Goal: Task Accomplishment & Management: Manage account settings

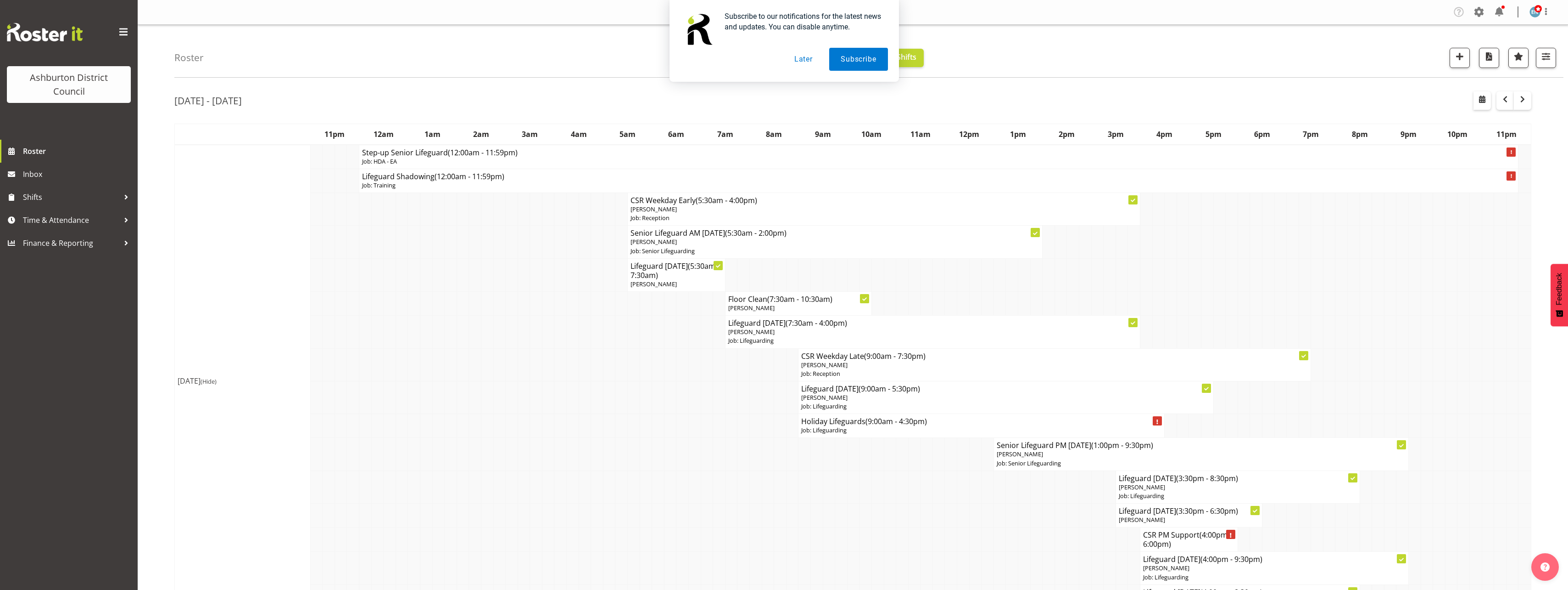
click at [810, 58] on button "Later" at bounding box center [804, 59] width 41 height 23
click at [1504, 103] on span "button" at bounding box center [1505, 99] width 11 height 11
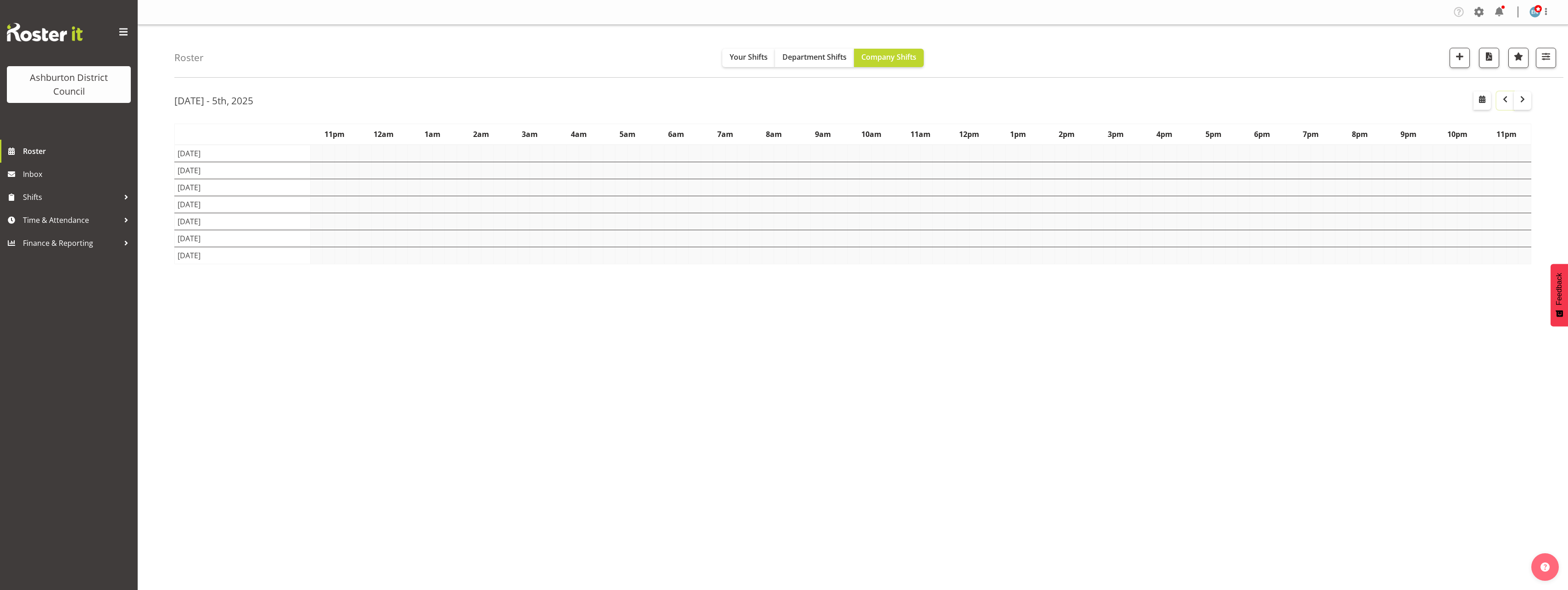
click at [168, 255] on div "Roster Your Shifts Department Shifts Company Shifts 1 Locations [GEOGRAPHIC_DAT…" at bounding box center [853, 238] width 1431 height 427
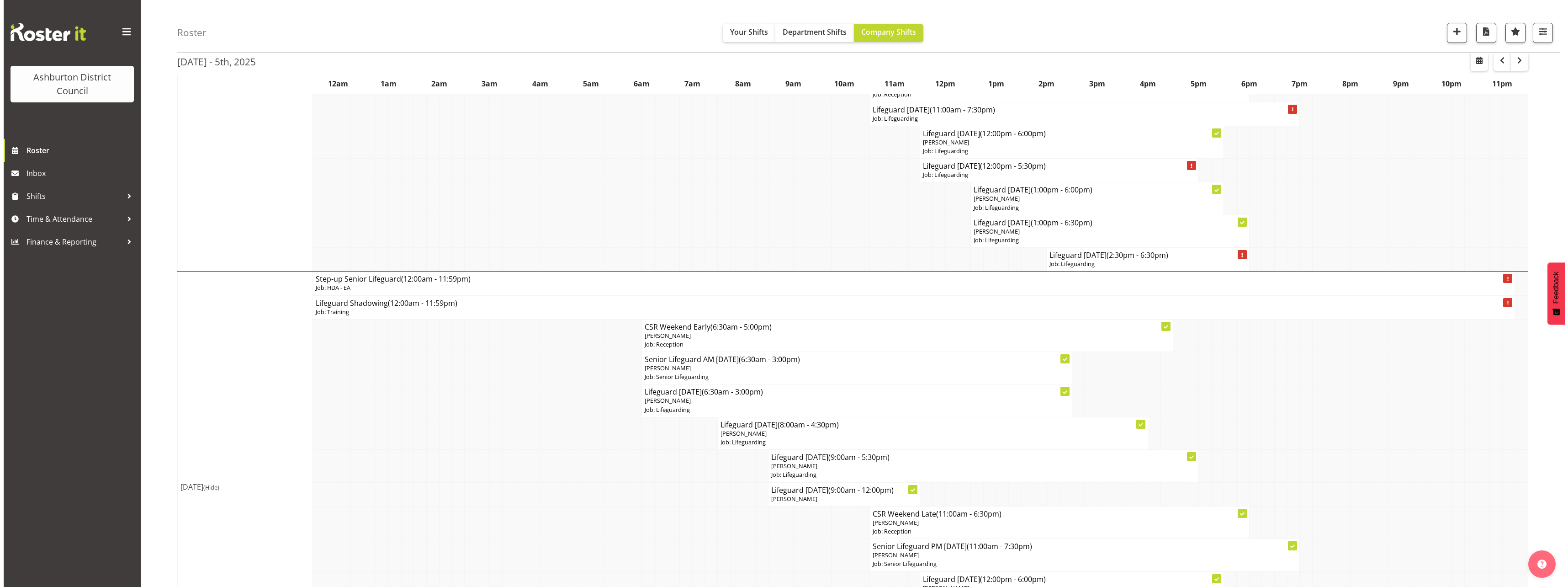
scroll to position [3435, 0]
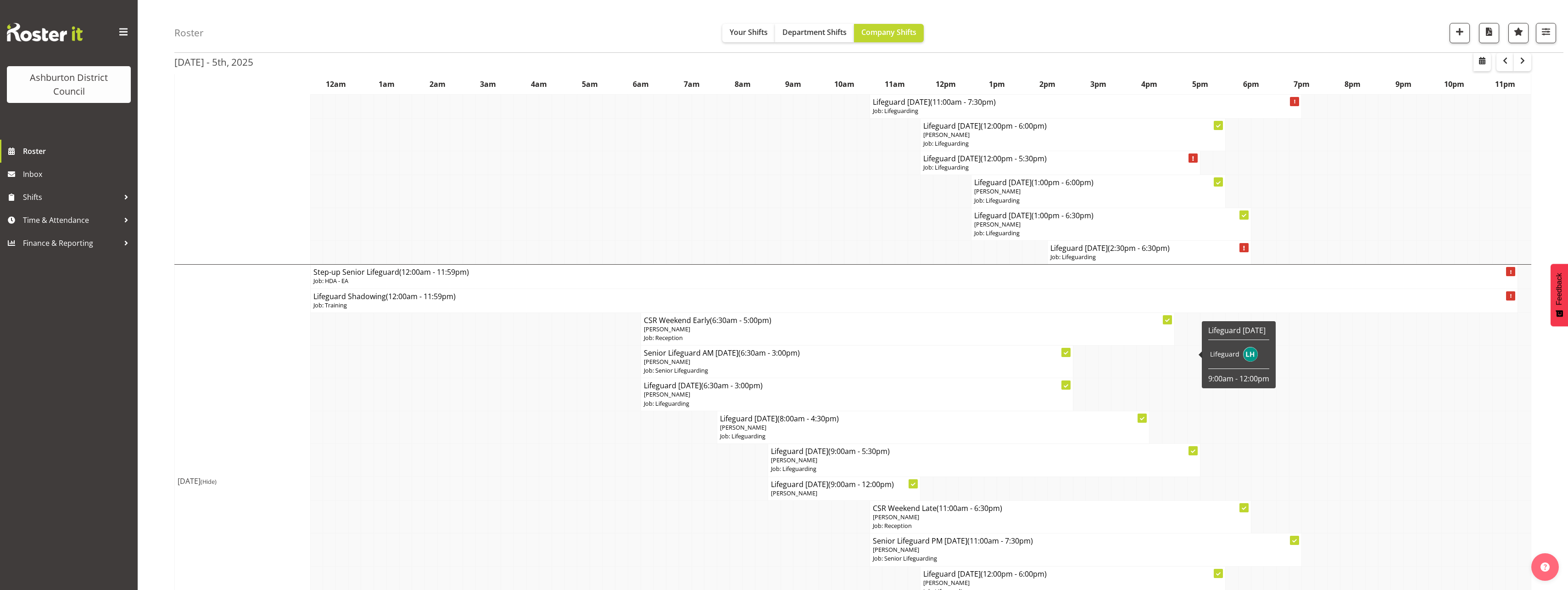
click at [799, 465] on p "Job: Lifeguarding" at bounding box center [984, 469] width 426 height 9
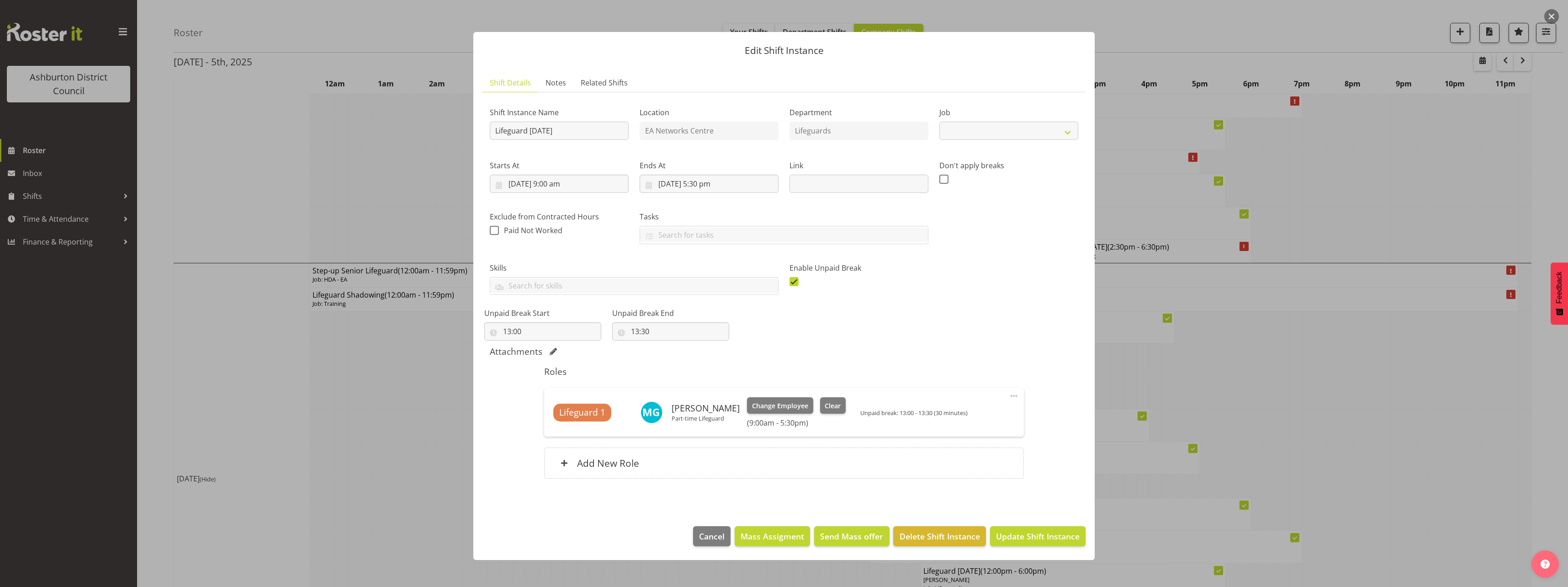
select select "38"
click at [695, 182] on input "[DATE] 5:30 pm" at bounding box center [709, 183] width 139 height 19
click at [713, 386] on select "00 01 02 03 04 05 06 07 08 09 10 11 12 13 14 15 16 17 18 19 20 21 22 23" at bounding box center [709, 378] width 20 height 19
select select "9"
click at [699, 369] on select "00 01 02 03 04 05 06 07 08 09 10 11 12 13 14 15 16 17 18 19 20 21 22 23" at bounding box center [709, 378] width 20 height 19
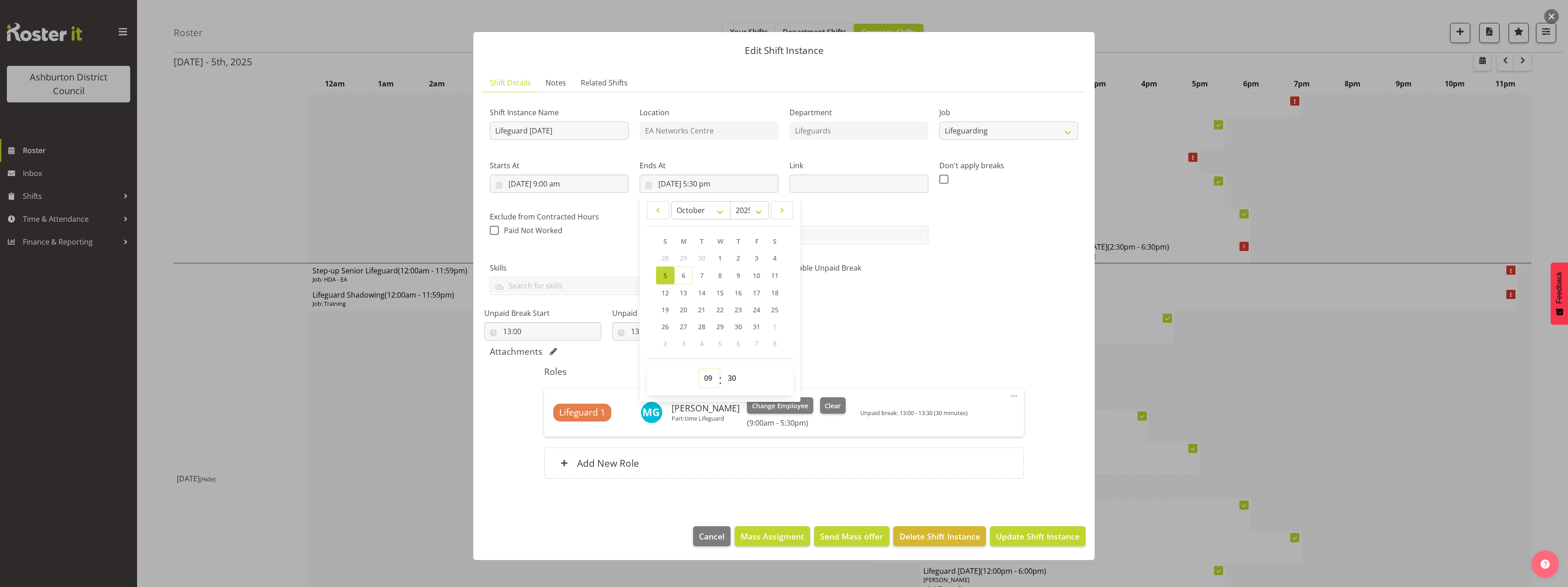
type input "[DATE] 9:30 am"
click at [912, 275] on div "Enable Unpaid Break" at bounding box center [859, 275] width 139 height 27
click at [795, 280] on span at bounding box center [794, 281] width 9 height 9
click at [795, 280] on input "checkbox" at bounding box center [792, 281] width 6 height 6
checkbox input "false"
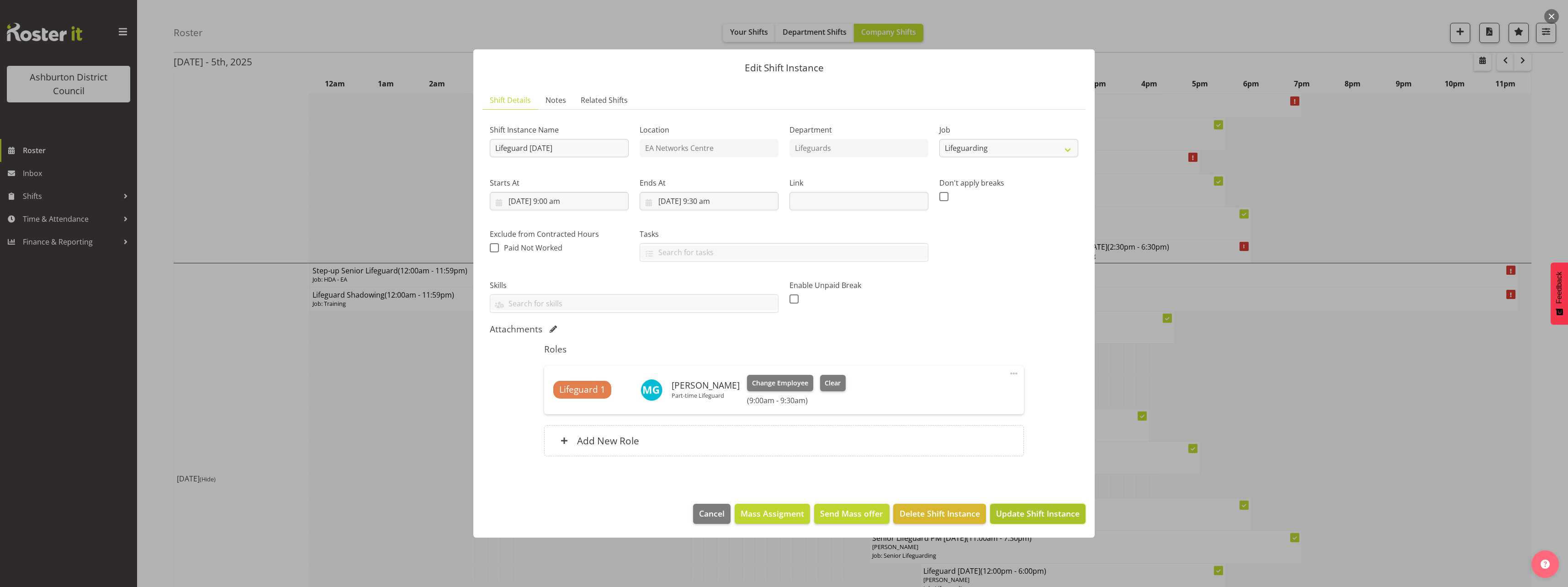
click at [1049, 512] on span "Update Shift Instance" at bounding box center [1038, 512] width 84 height 12
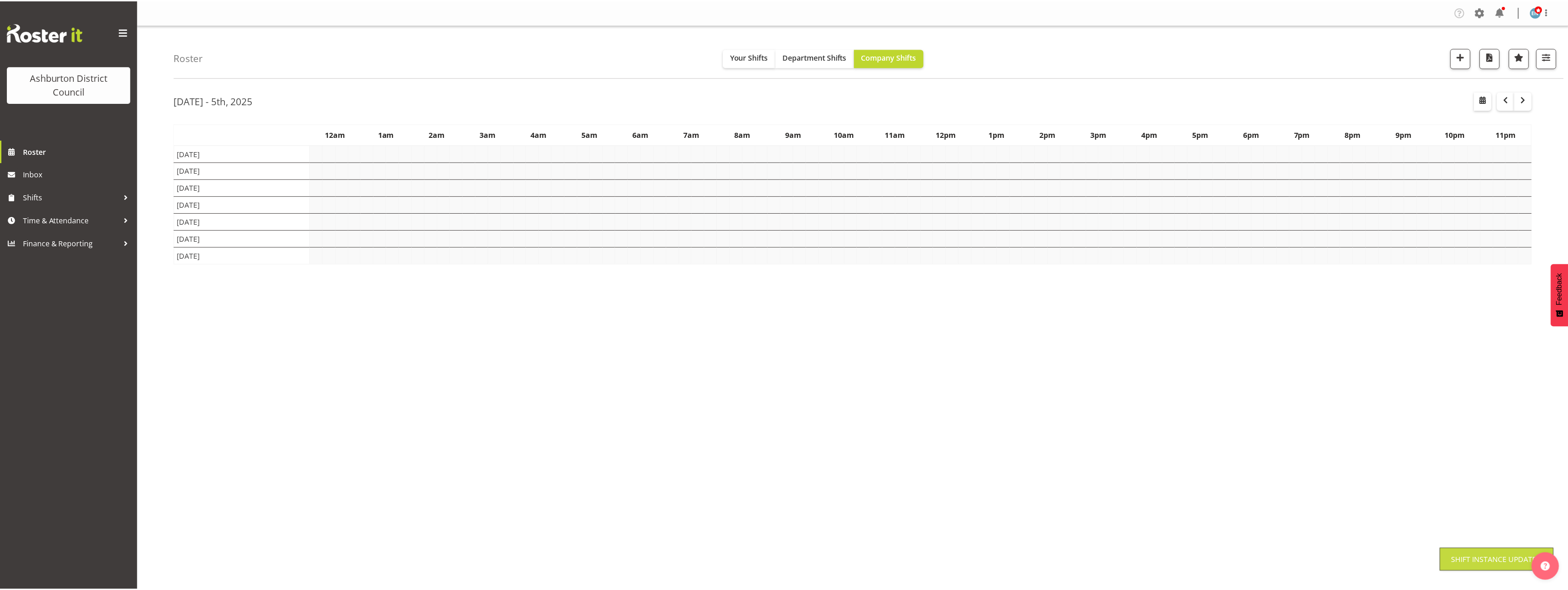
scroll to position [0, 0]
click at [158, 351] on div "Roster Your Shifts Department Shifts Company Shifts 1 Locations [GEOGRAPHIC_DAT…" at bounding box center [853, 238] width 1431 height 427
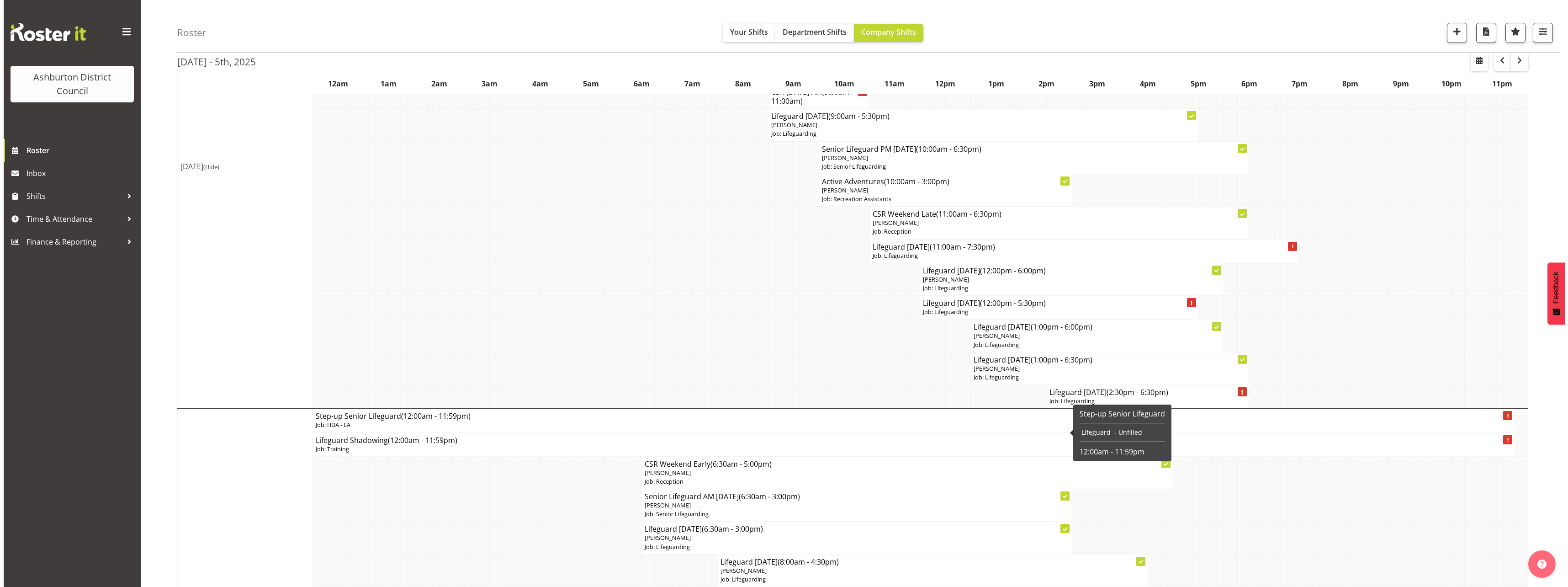
scroll to position [3417, 0]
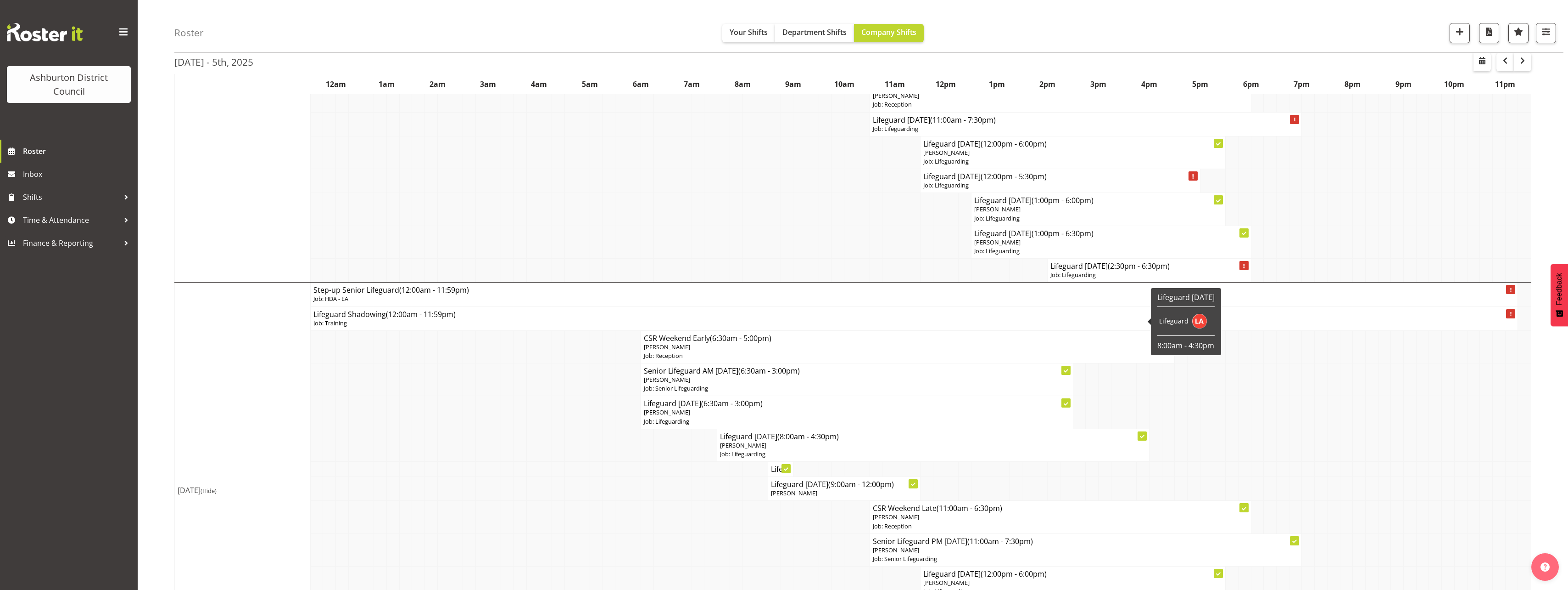
click at [774, 449] on p "Job: Lifeguarding" at bounding box center [933, 454] width 426 height 9
select select
select select "9"
select select "2025"
select select "16"
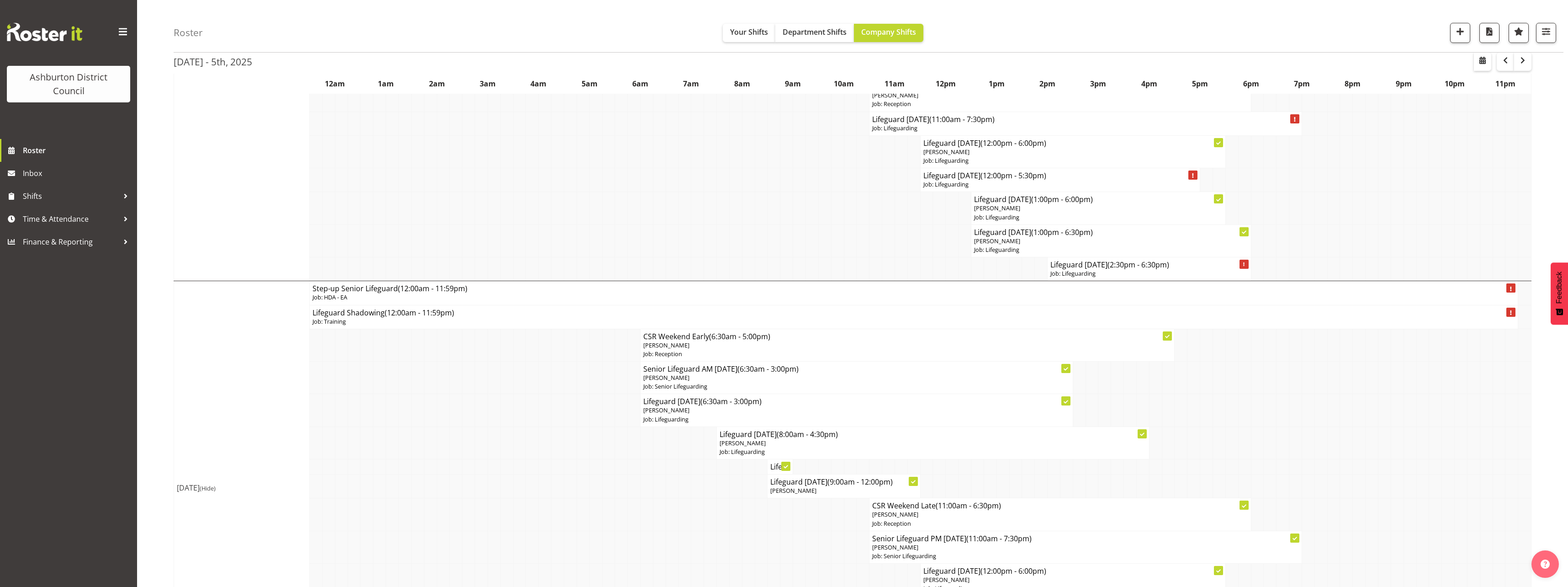
select select "30"
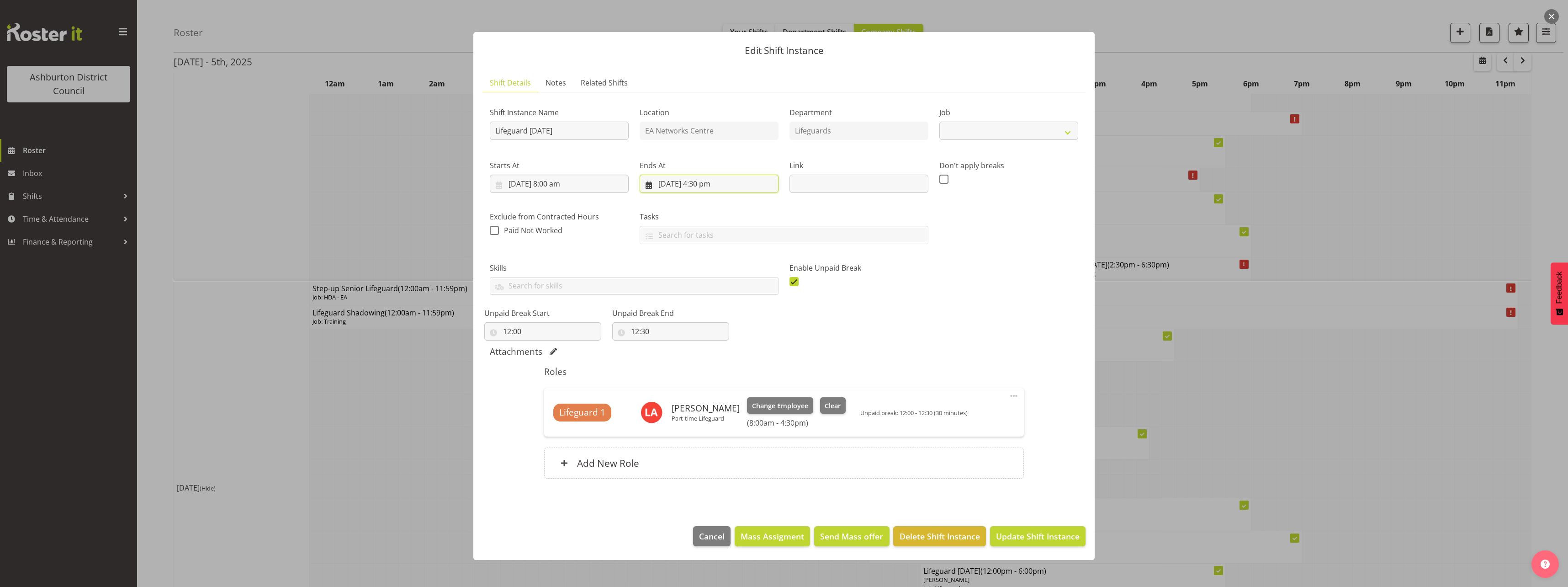
click at [701, 185] on input "[DATE] 4:30 pm" at bounding box center [709, 183] width 139 height 19
select select "38"
drag, startPoint x: 712, startPoint y: 378, endPoint x: 712, endPoint y: 372, distance: 6.0
click at [712, 378] on select "00 01 02 03 04 05 06 07 08 09 10 11 12 13 14 15 16 17 18 19 20 21 22 23" at bounding box center [709, 378] width 20 height 19
select select "9"
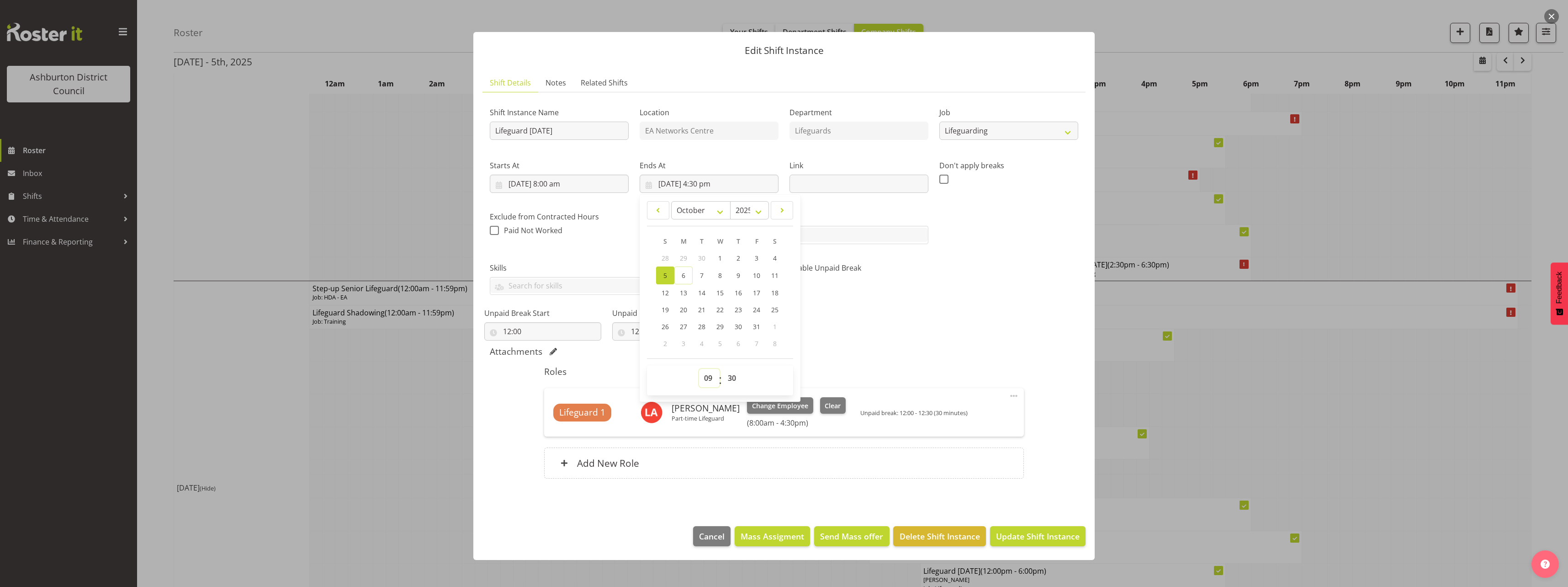
click at [699, 369] on select "00 01 02 03 04 05 06 07 08 09 10 11 12 13 14 15 16 17 18 19 20 21 22 23" at bounding box center [709, 378] width 20 height 19
type input "[DATE] 9:30 am"
click at [1033, 324] on div "Shift Instance Name Lifeguard [DATE] Location EA Networks Centre Department Lif…" at bounding box center [784, 217] width 600 height 247
click at [794, 280] on span at bounding box center [794, 281] width 9 height 9
click at [794, 280] on input "checkbox" at bounding box center [792, 281] width 6 height 6
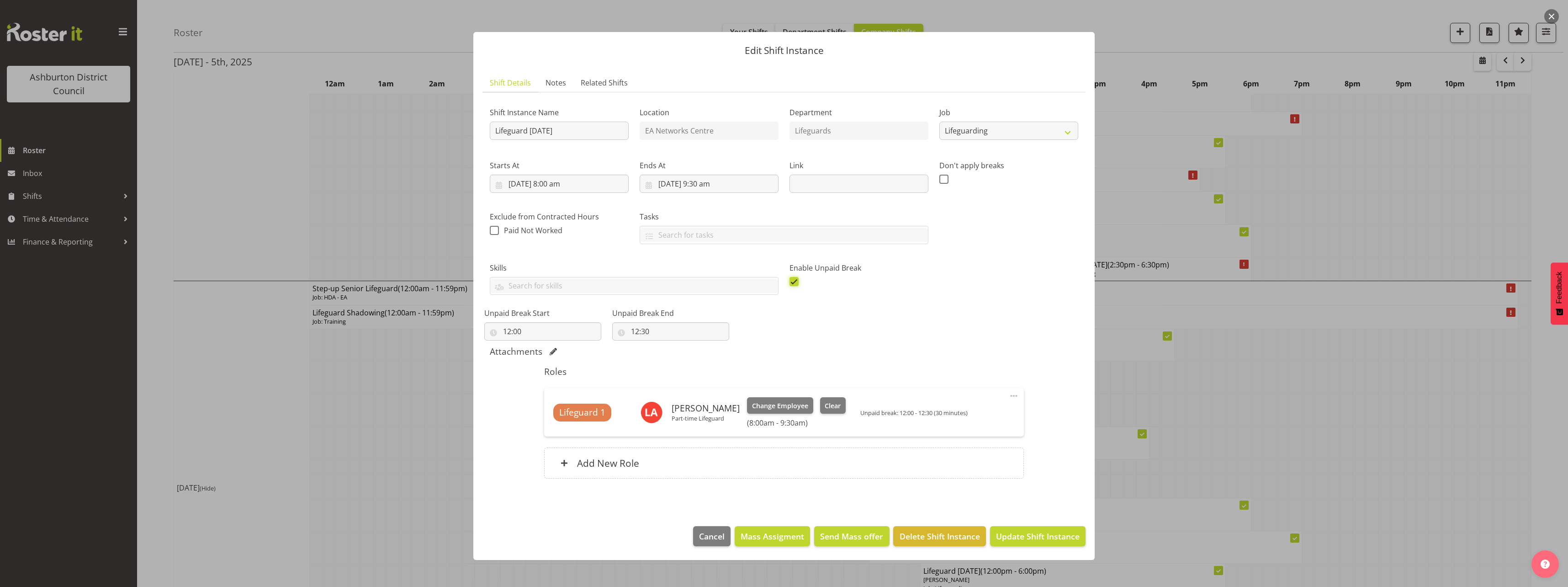
checkbox input "false"
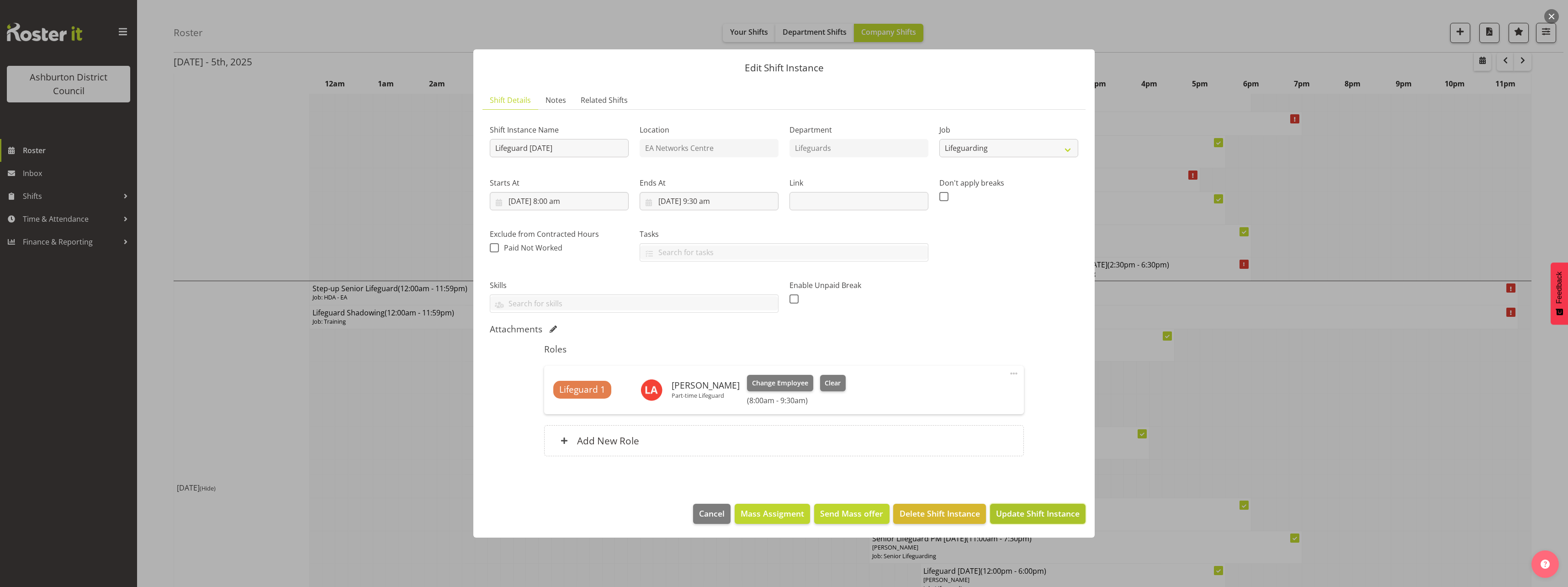
click at [1072, 519] on span "Update Shift Instance" at bounding box center [1038, 512] width 84 height 12
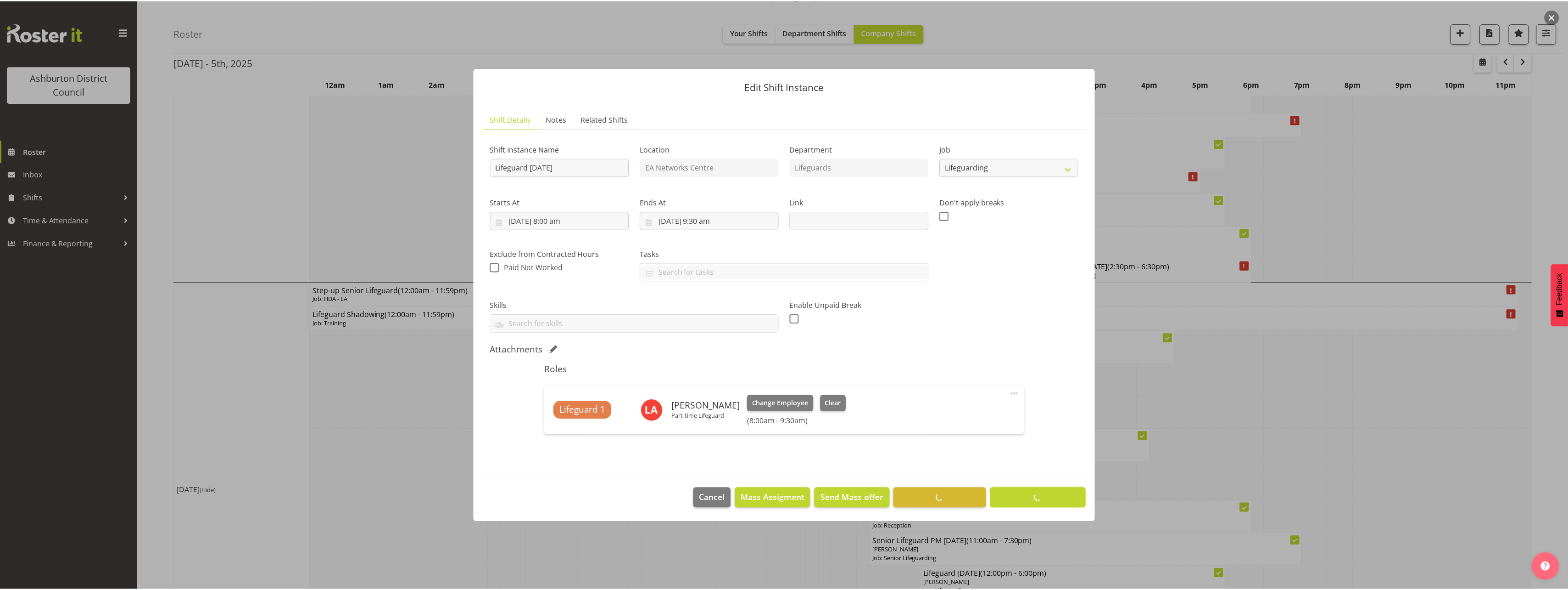
scroll to position [0, 0]
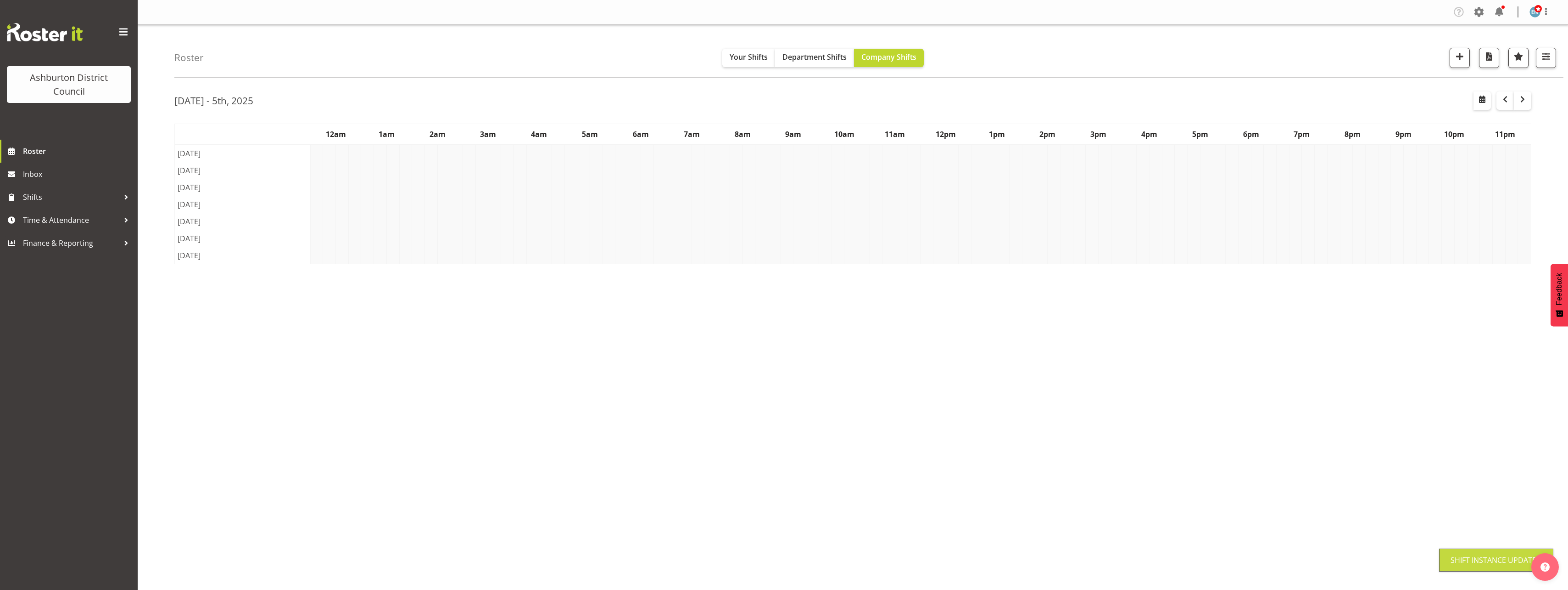
click at [163, 342] on div "Roster Your Shifts Department Shifts Company Shifts 1 Locations [GEOGRAPHIC_DAT…" at bounding box center [853, 238] width 1431 height 427
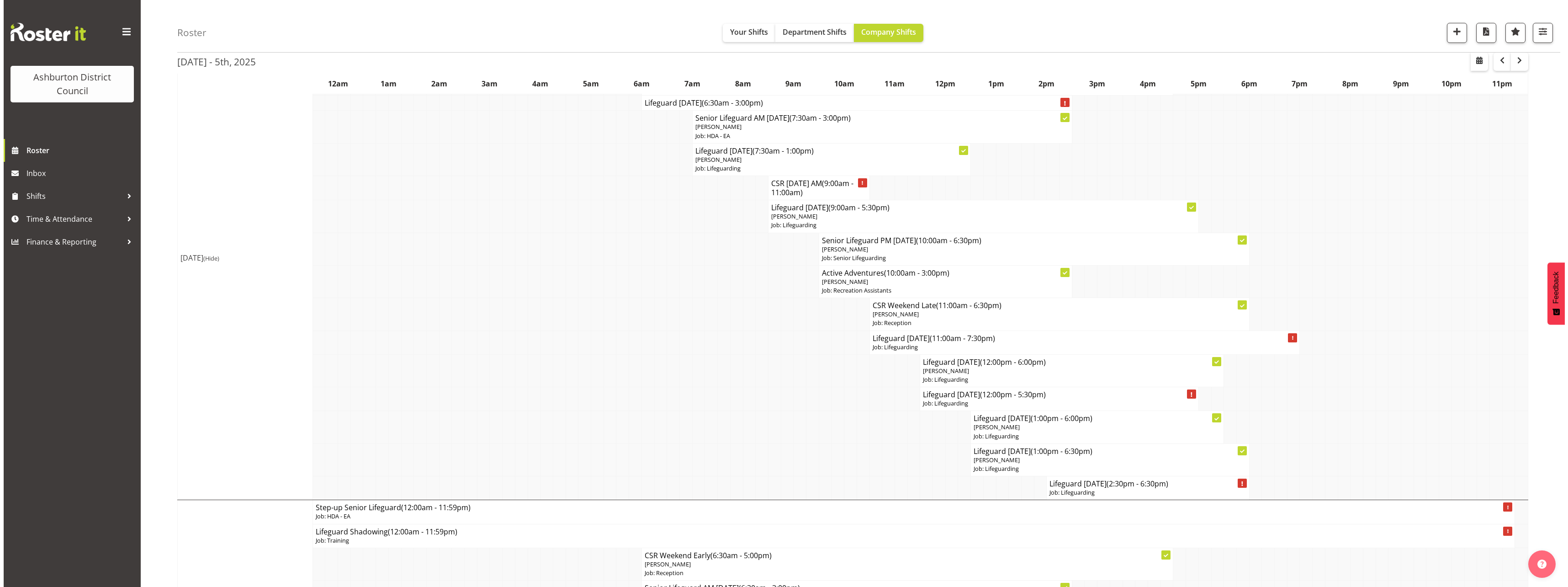
scroll to position [3399, 0]
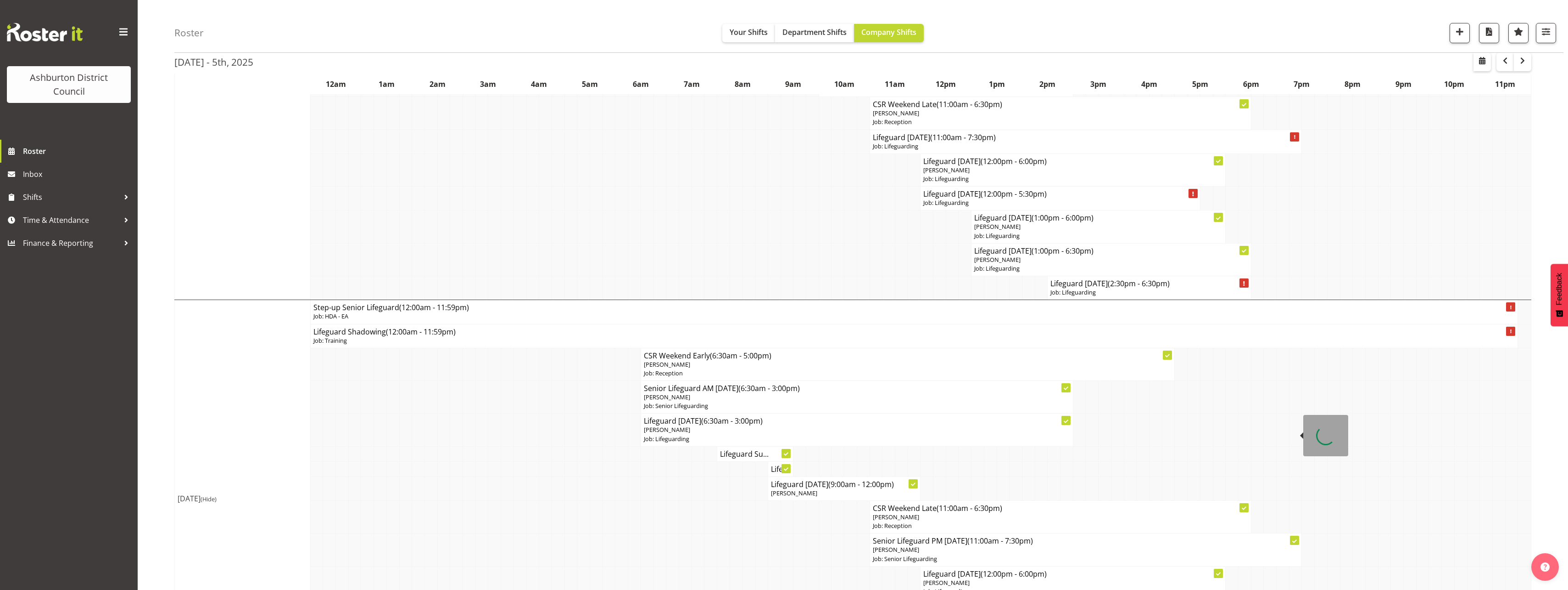
click at [967, 545] on p "[PERSON_NAME]" at bounding box center [1086, 550] width 426 height 9
select select
select select "9"
select select "2025"
select select "19"
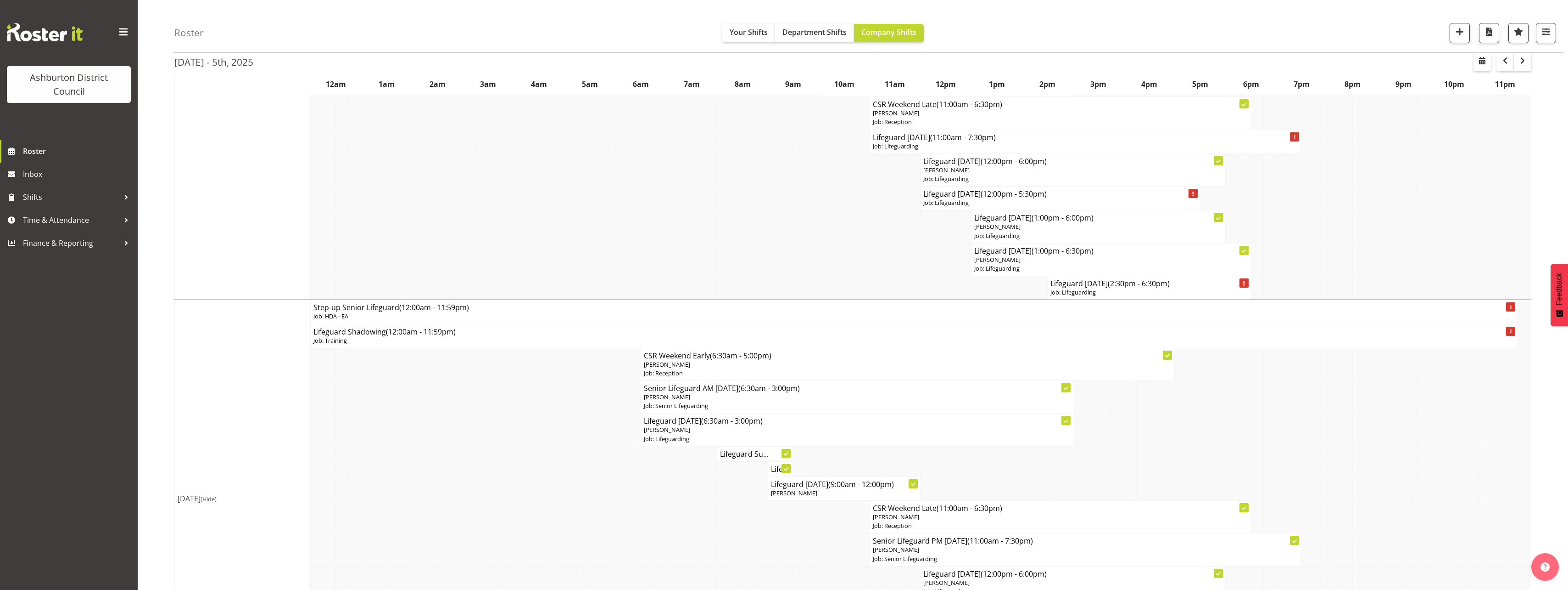
select select "30"
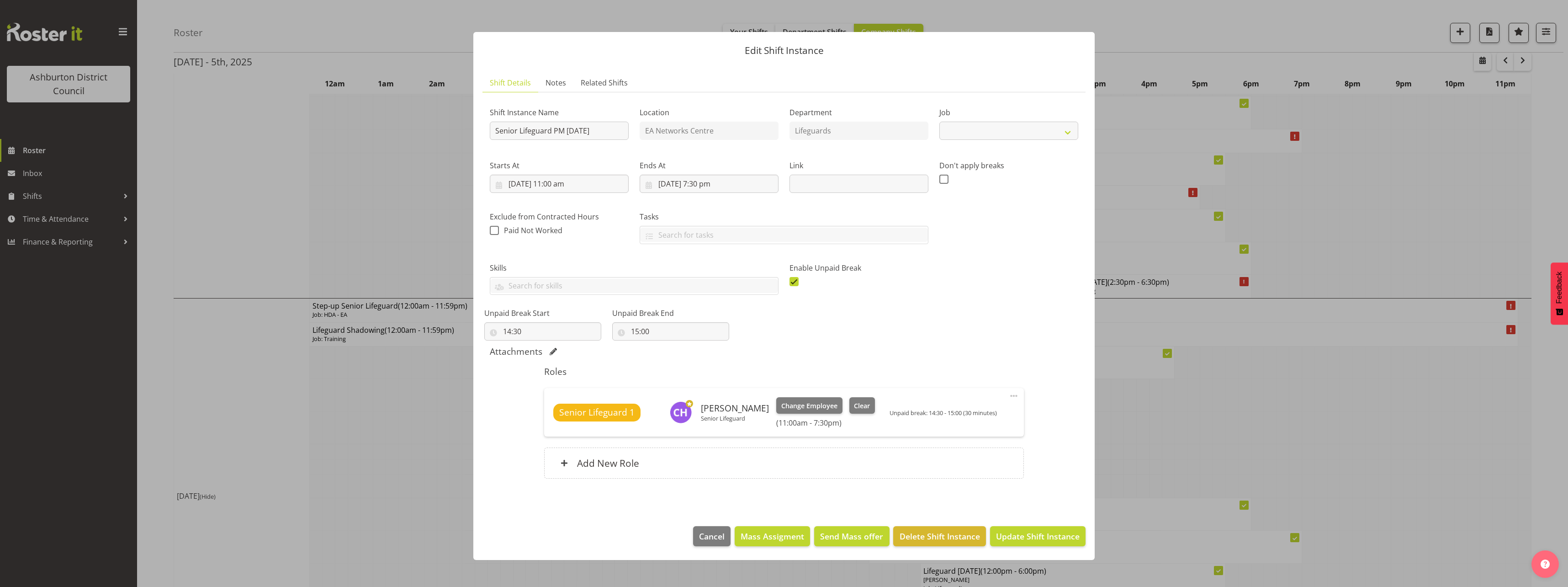
select select "2648"
click at [702, 181] on input "[DATE] 7:30 pm" at bounding box center [709, 183] width 139 height 19
click at [703, 377] on select "00 01 02 03 04 05 06 07 08 09 10 11 12 13 14 15 16 17 18 19 20 21 22 23" at bounding box center [709, 378] width 20 height 19
select select "15"
click at [699, 369] on select "00 01 02 03 04 05 06 07 08 09 10 11 12 13 14 15 16 17 18 19 20 21 22 23" at bounding box center [709, 378] width 20 height 19
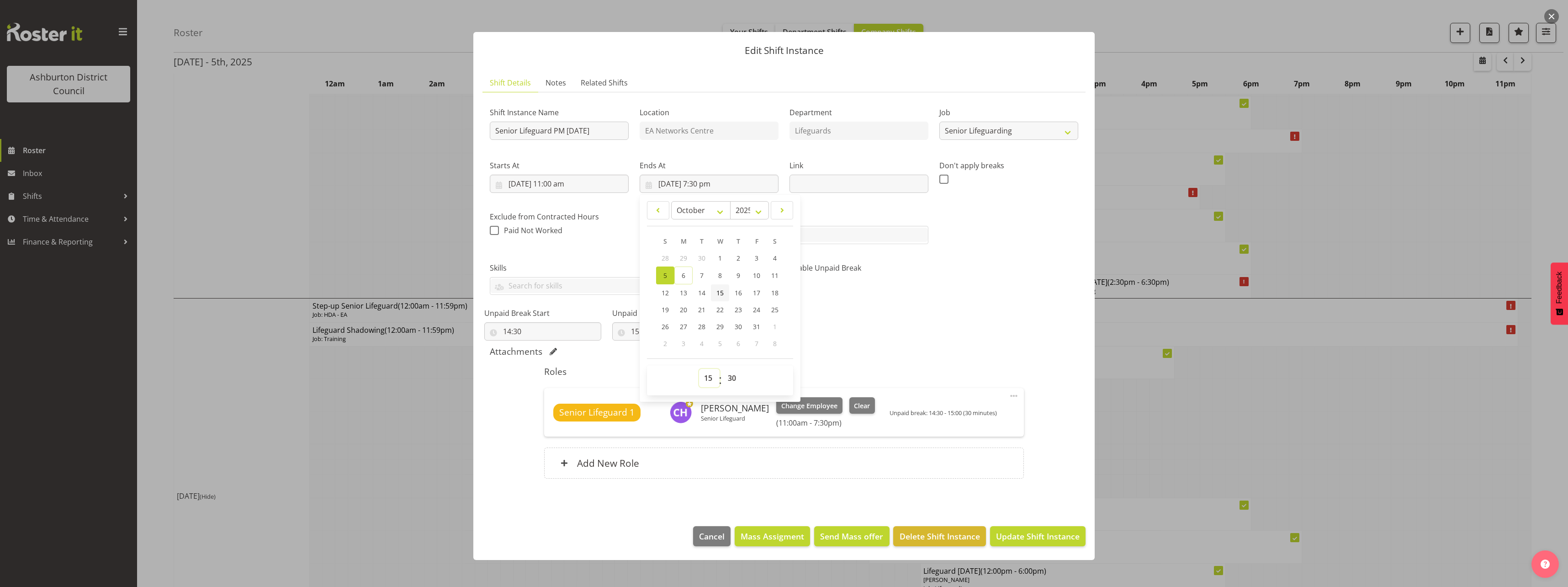
type input "[DATE] 3:30 pm"
click at [733, 375] on select "00 01 02 03 04 05 06 07 08 09 10 11 12 13 14 15 16 17 18 19 20 21 22 23 24 25 2…" at bounding box center [732, 378] width 20 height 19
select select "45"
click at [723, 369] on select "00 01 02 03 04 05 06 07 08 09 10 11 12 13 14 15 16 17 18 19 20 21 22 23 24 25 2…" at bounding box center [732, 378] width 20 height 19
type input "[DATE] 3:45 pm"
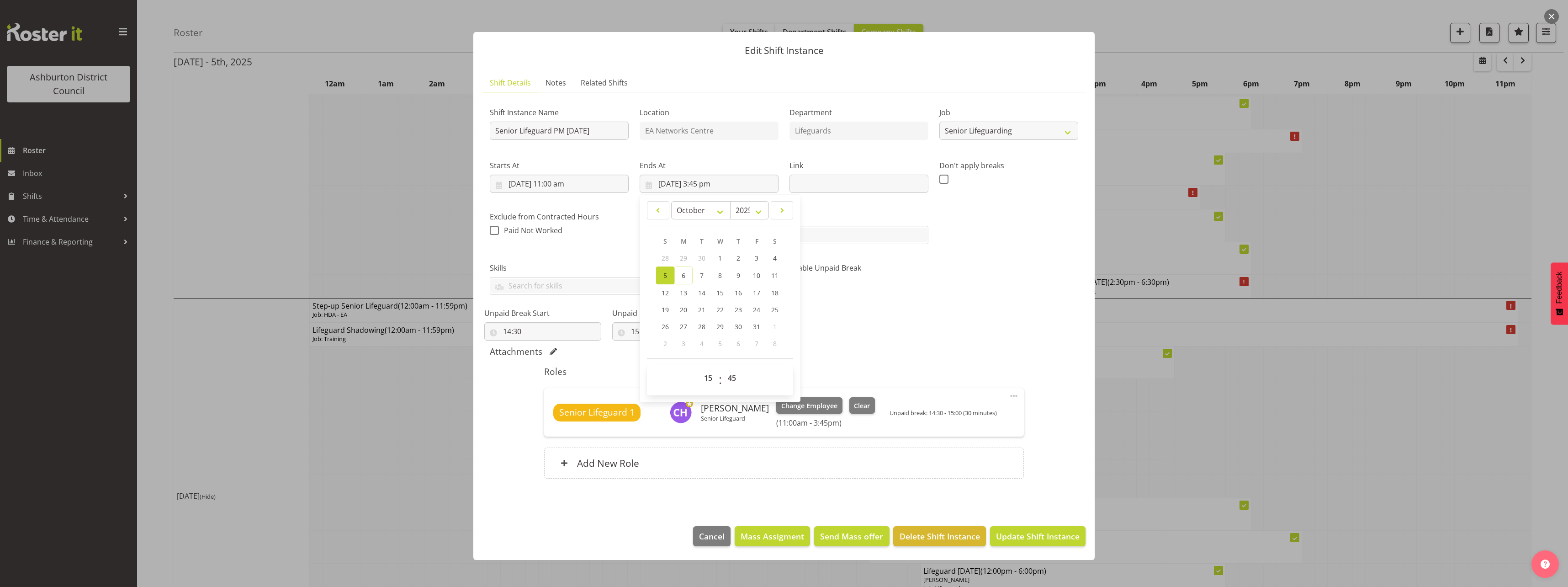
click at [1027, 308] on div "Shift Instance Name Senior Lifeguard PM [DATE] Location EA Networks Centre Depa…" at bounding box center [784, 217] width 600 height 247
click at [1018, 543] on button "Update Shift Instance" at bounding box center [1037, 535] width 95 height 20
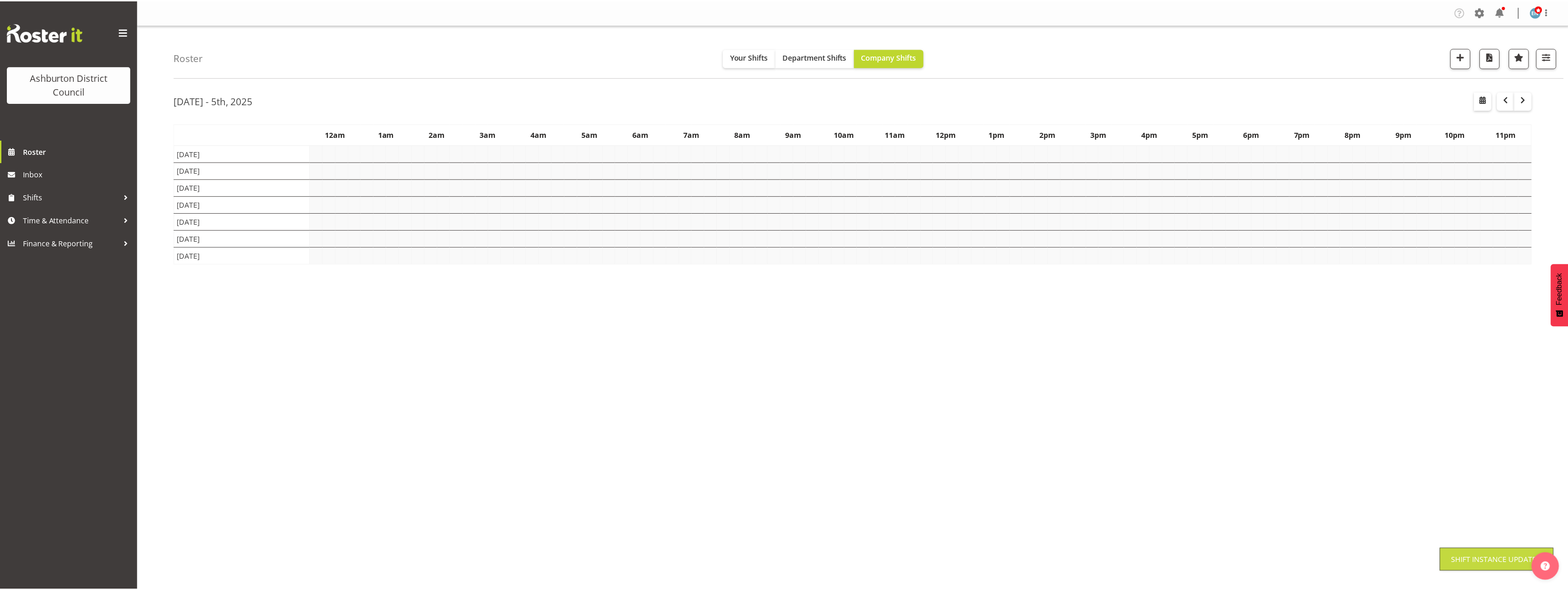
scroll to position [0, 0]
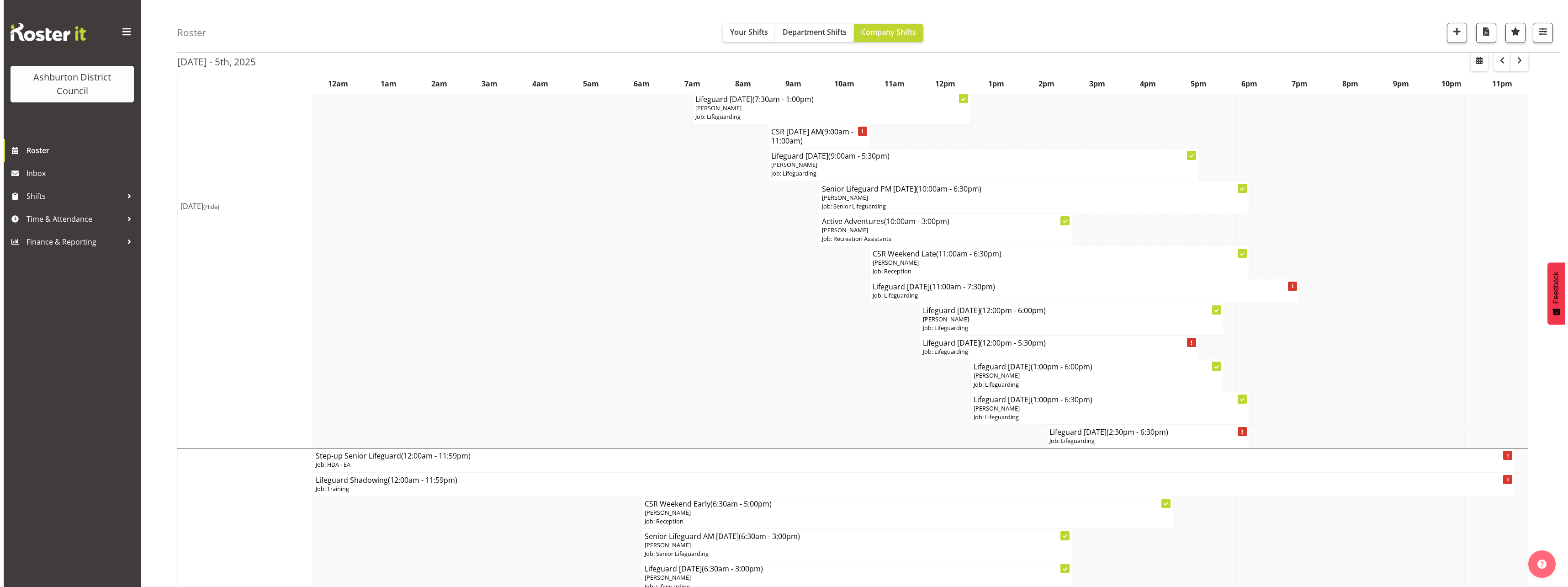
scroll to position [3399, 0]
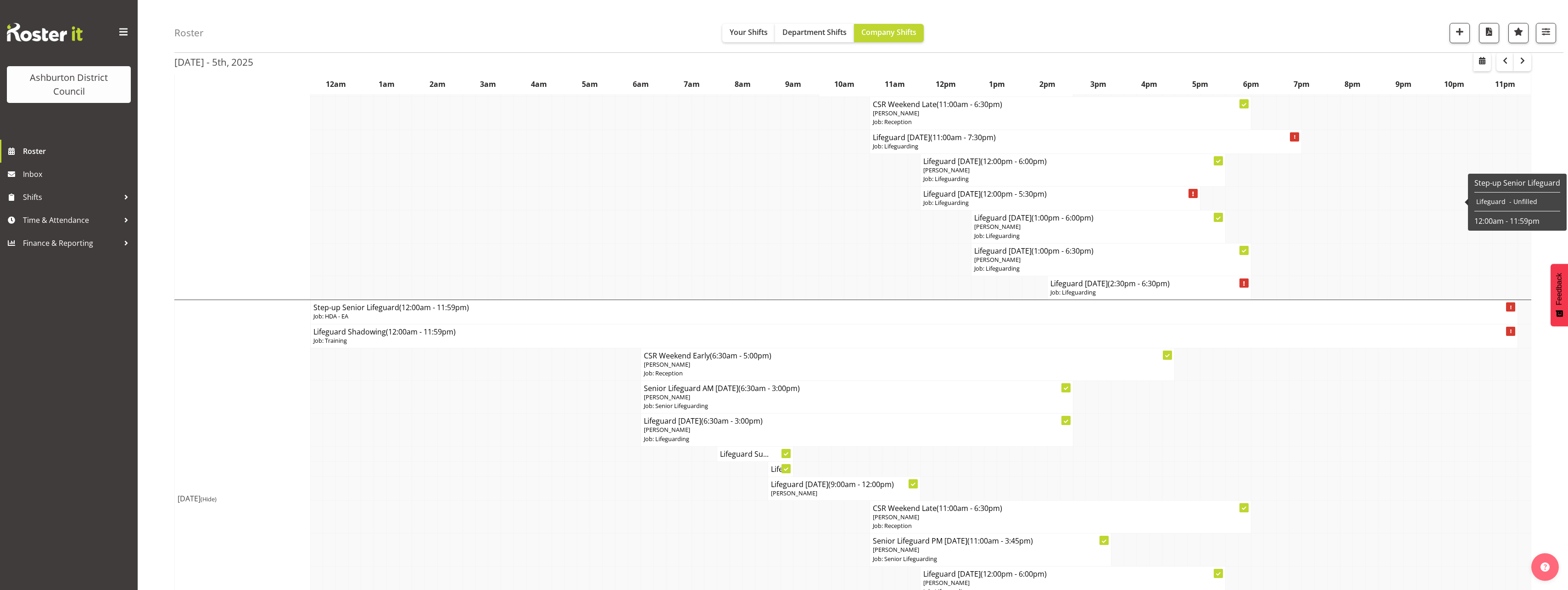
click at [466, 312] on p "Job: HDA - EA" at bounding box center [914, 316] width 1202 height 9
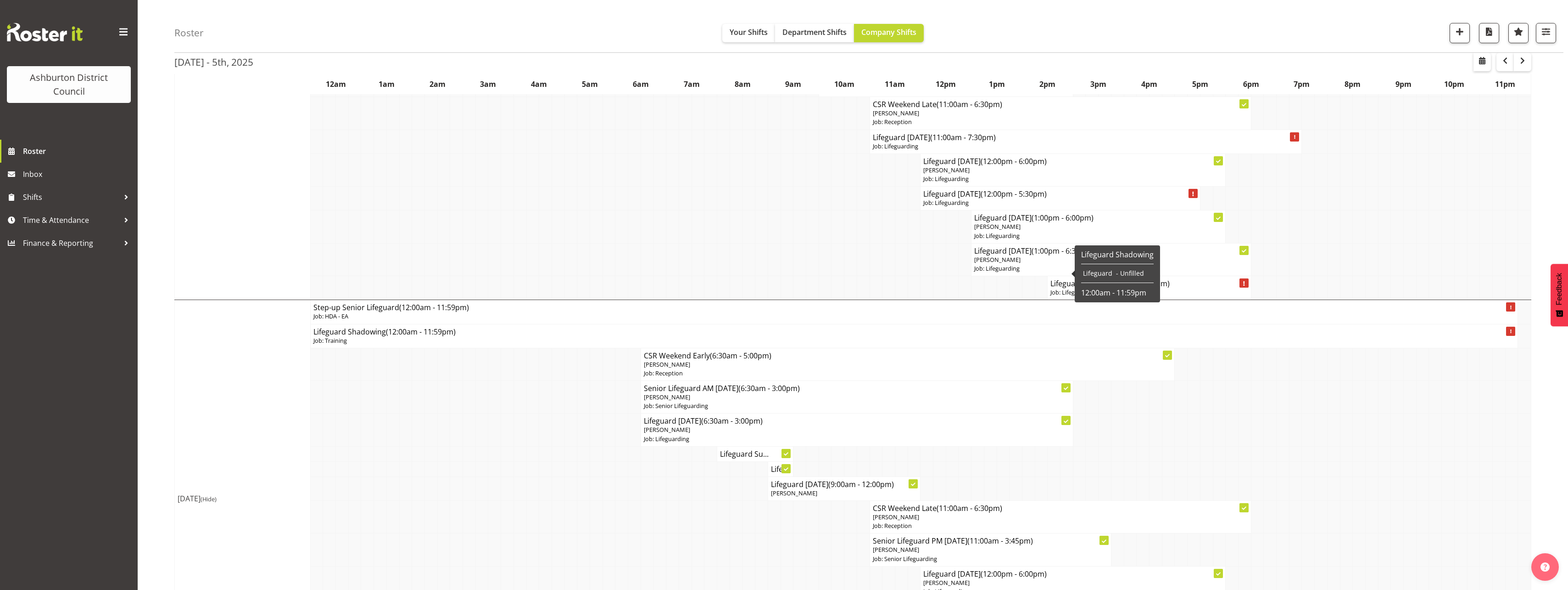
select select
select select "9"
select select "2025"
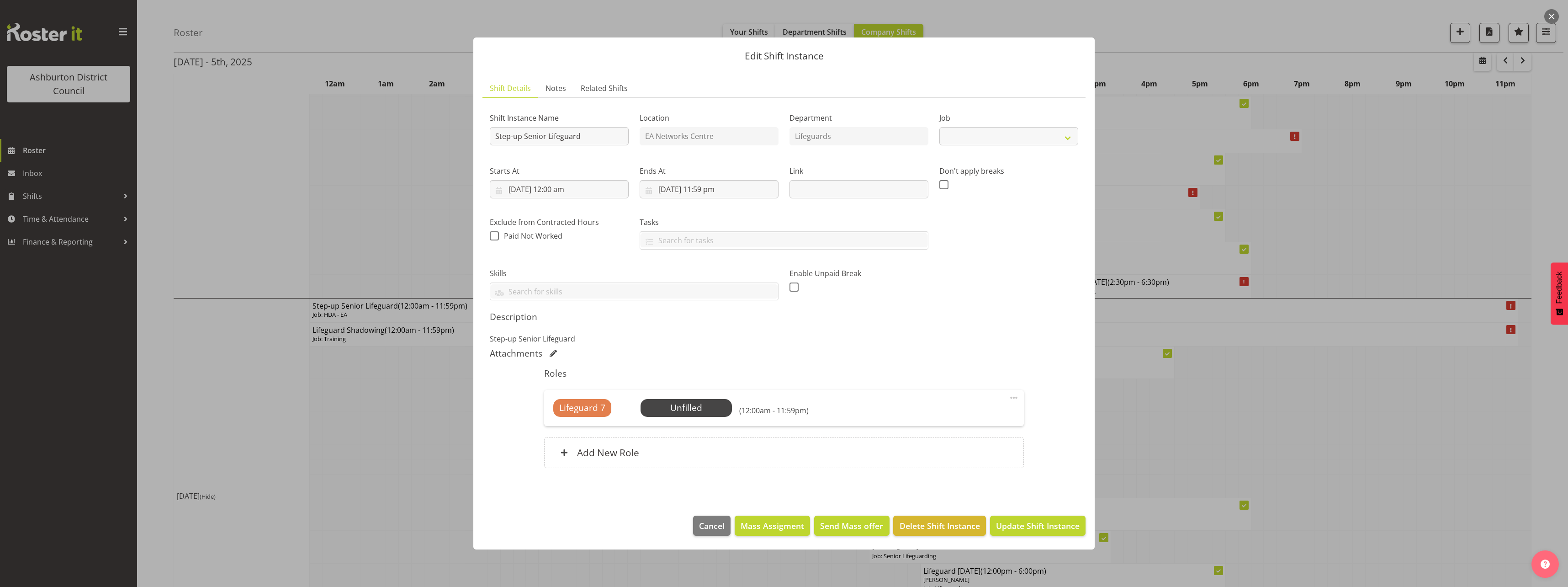
select select "34"
click at [551, 187] on input "[DATE] 12:00 am" at bounding box center [559, 189] width 139 height 19
click at [561, 380] on select "00 01 02 03 04 05 06 07 08 09 10 11 12 13 14 15 16 17 18 19 20 21 22 23" at bounding box center [559, 383] width 20 height 19
select select "15"
click at [549, 374] on select "00 01 02 03 04 05 06 07 08 09 10 11 12 13 14 15 16 17 18 19 20 21 22 23" at bounding box center [559, 383] width 20 height 19
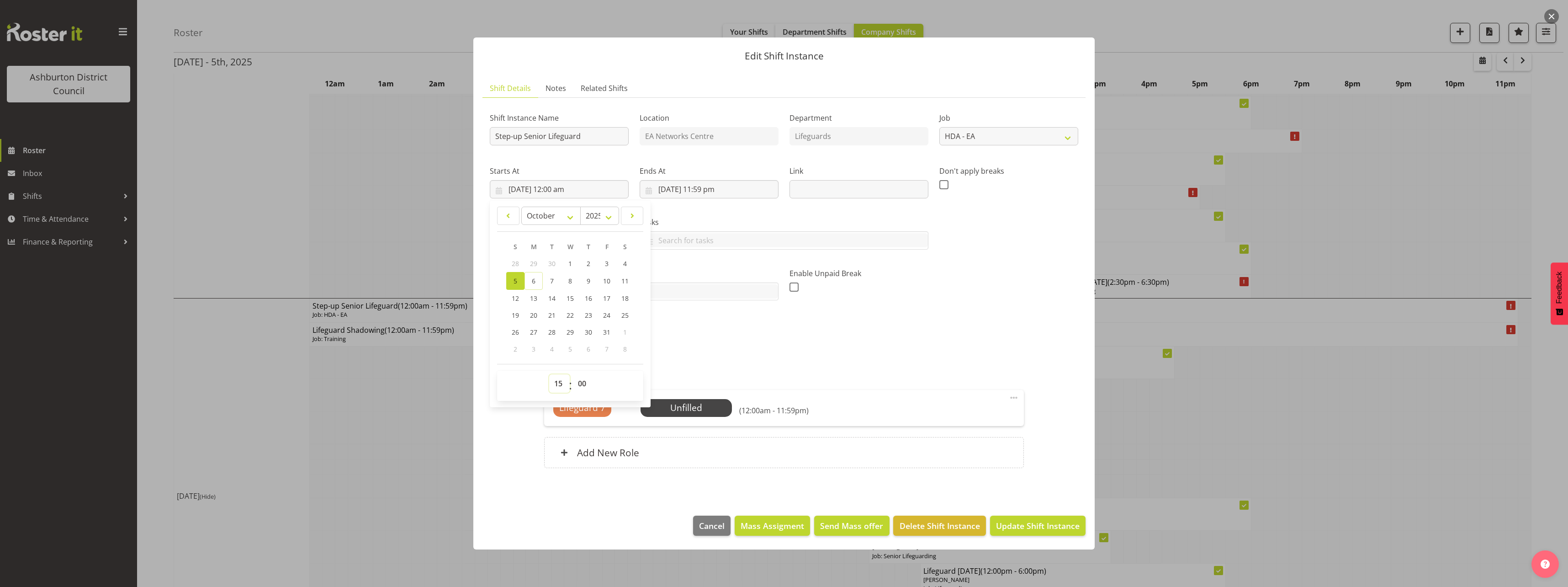
type input "[DATE] 3:00 pm"
click at [577, 384] on select "00 01 02 03 04 05 06 07 08 09 10 11 12 13 14 15 16 17 18 19 20 21 22 23 24 25 2…" at bounding box center [583, 383] width 20 height 19
select select "45"
click at [573, 374] on select "00 01 02 03 04 05 06 07 08 09 10 11 12 13 14 15 16 17 18 19 20 21 22 23 24 25 2…" at bounding box center [583, 383] width 20 height 19
type input "[DATE] 3:45 pm"
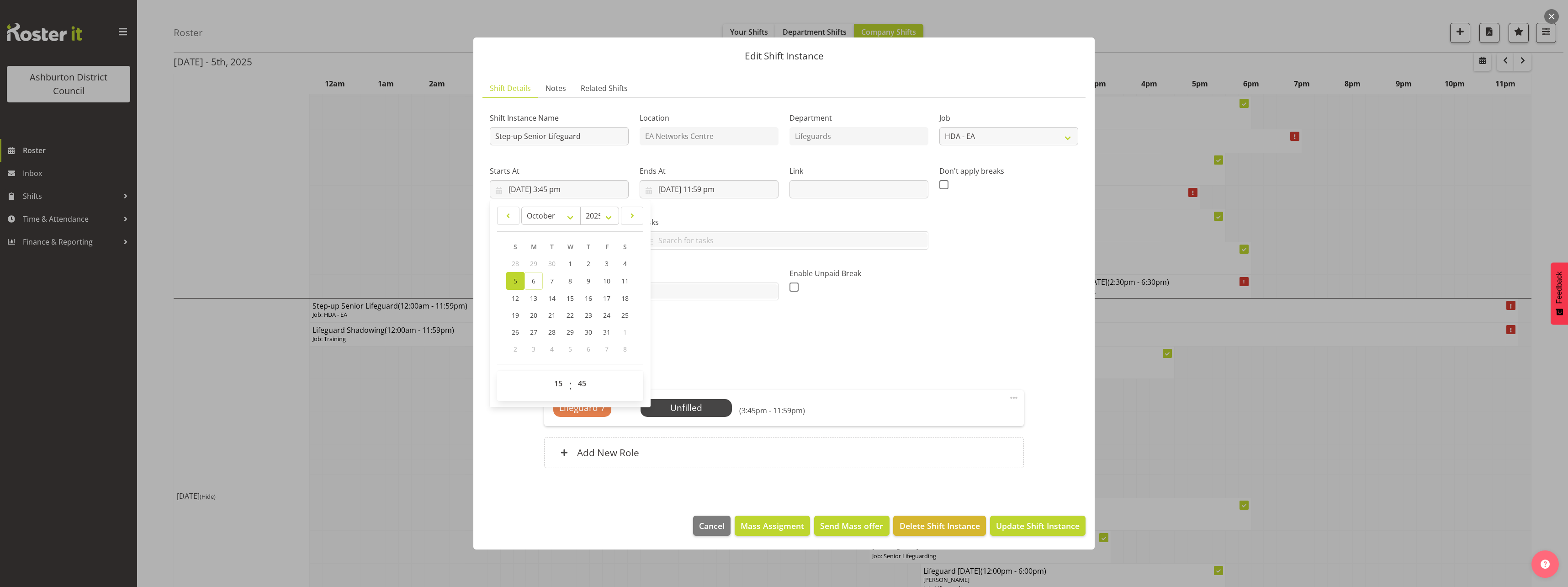
click at [999, 321] on h5 "Description" at bounding box center [784, 316] width 589 height 11
click at [707, 186] on input "[DATE] 11:59 pm" at bounding box center [709, 189] width 139 height 19
drag, startPoint x: 706, startPoint y: 385, endPoint x: 707, endPoint y: 375, distance: 10.0
click at [706, 385] on select "00 01 02 03 04 05 06 07 08 09 10 11 12 13 14 15 16 17 18 19 20 21 22 23" at bounding box center [709, 383] width 20 height 19
select select "19"
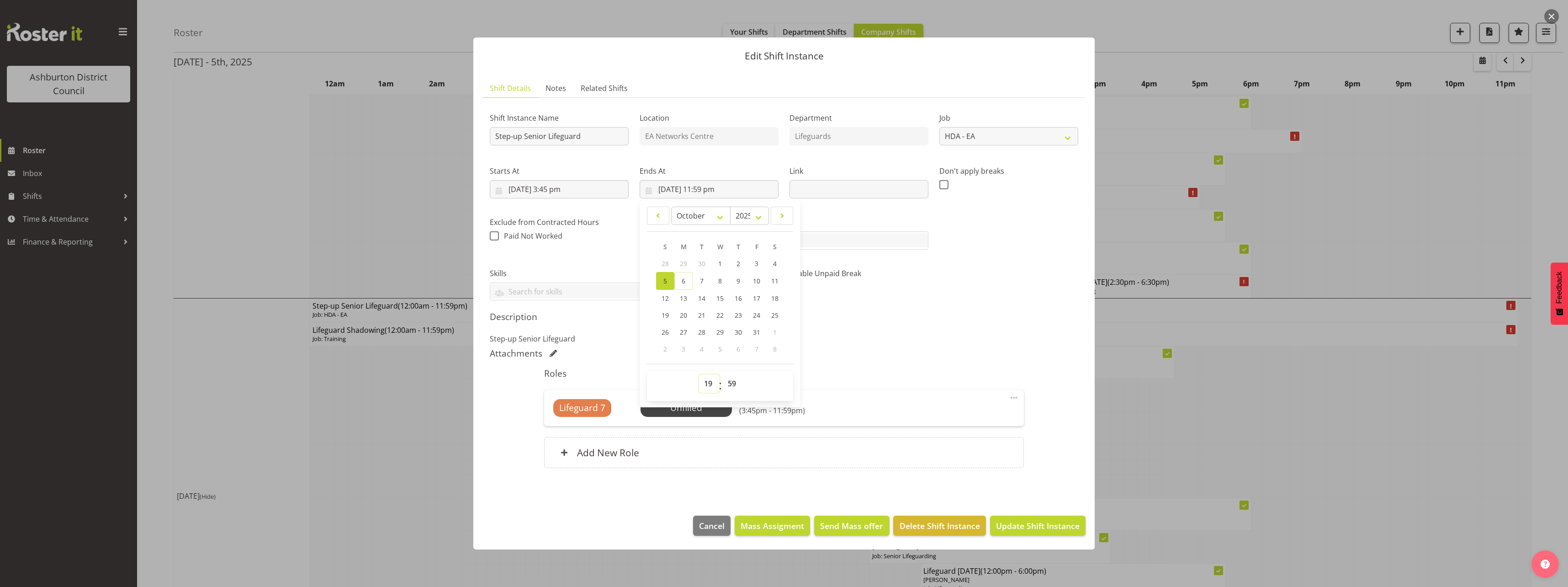
click at [699, 374] on select "00 01 02 03 04 05 06 07 08 09 10 11 12 13 14 15 16 17 18 19 20 21 22 23" at bounding box center [709, 383] width 20 height 19
type input "[DATE] 7:59 pm"
click at [737, 381] on select "00 01 02 03 04 05 06 07 08 09 10 11 12 13 14 15 16 17 18 19 20 21 22 23 24 25 2…" at bounding box center [732, 383] width 20 height 19
select select "30"
click at [723, 374] on select "00 01 02 03 04 05 06 07 08 09 10 11 12 13 14 15 16 17 18 19 20 21 22 23 24 25 2…" at bounding box center [732, 383] width 20 height 19
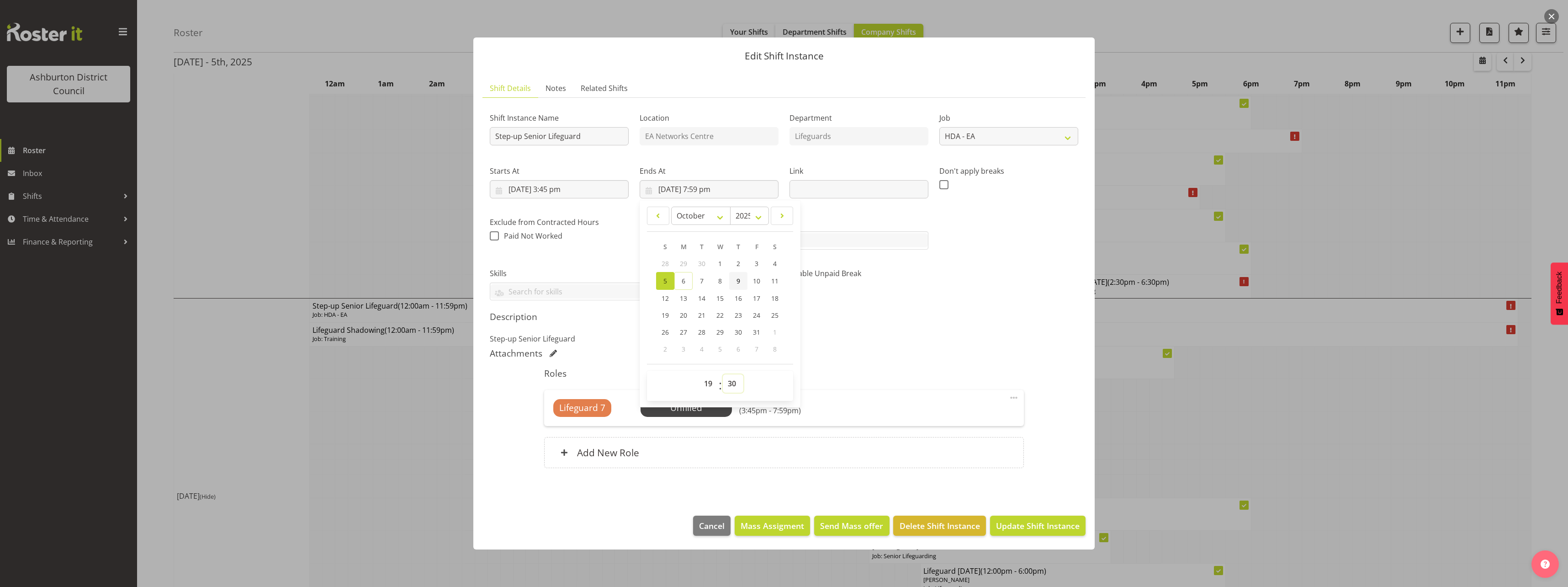
type input "[DATE] 7:30 pm"
click at [976, 310] on div "Shift Instance Name Step-up Senior Lifeguard Location EA Networks Centre Depart…" at bounding box center [784, 292] width 589 height 374
click at [705, 414] on span "Select Employee" at bounding box center [686, 407] width 68 height 13
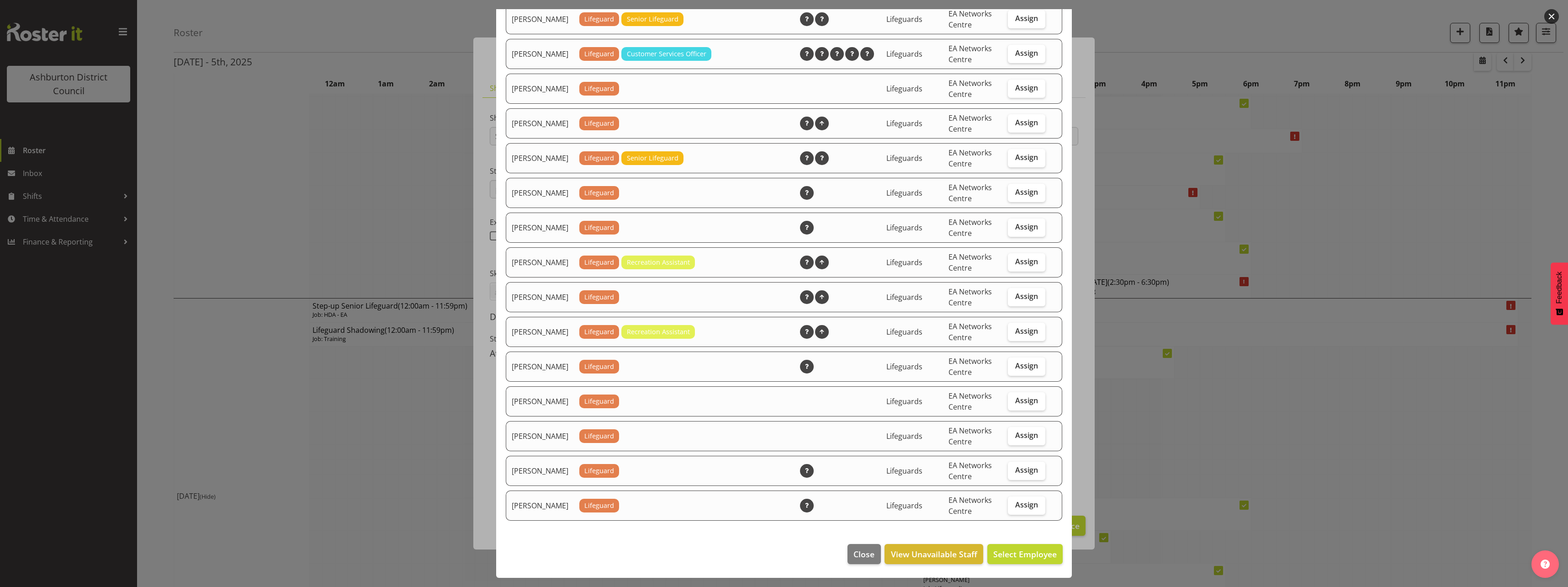
scroll to position [931, 0]
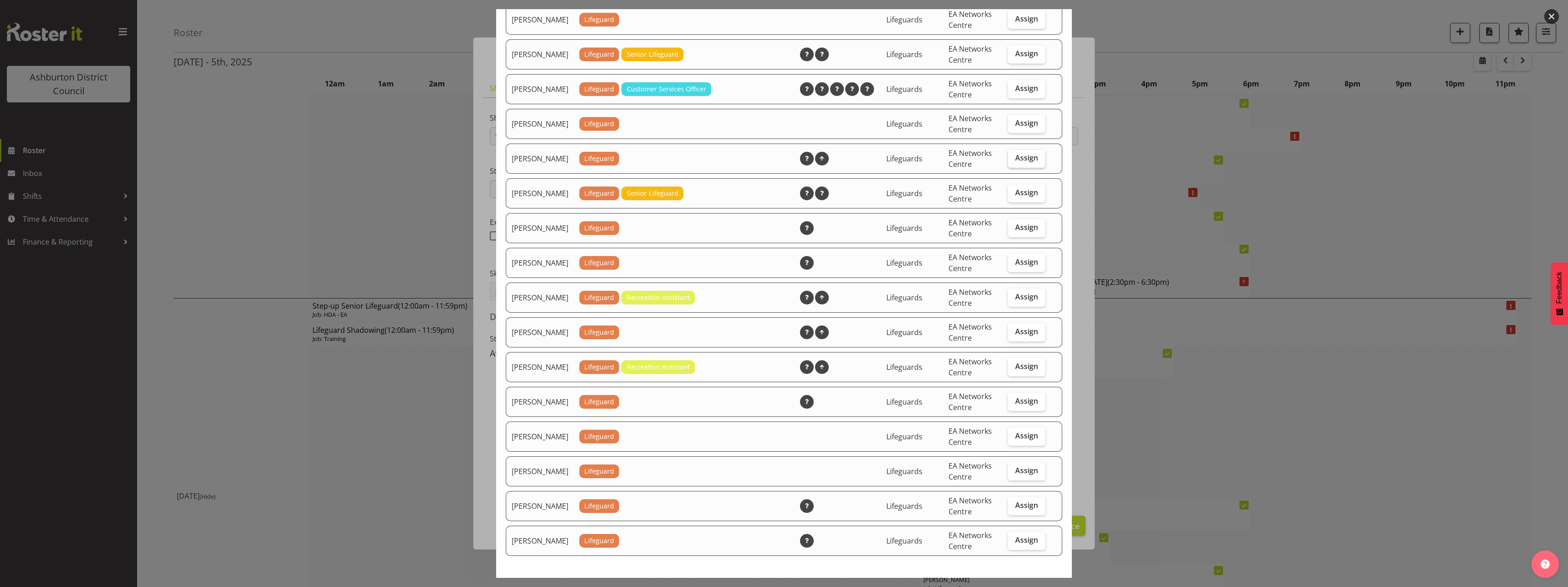
click at [1017, 162] on span "Assign" at bounding box center [1027, 158] width 23 height 9
click at [1014, 161] on input "Assign" at bounding box center [1010, 158] width 6 height 6
checkbox input "true"
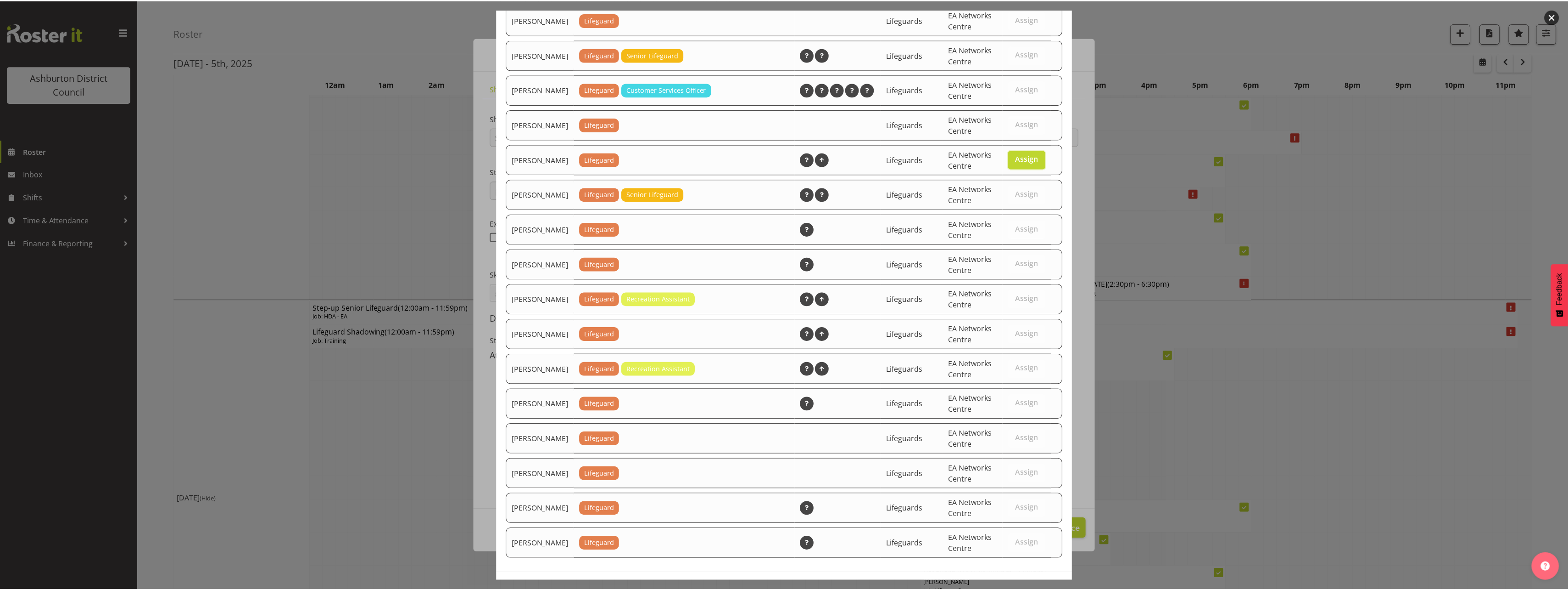
scroll to position [982, 0]
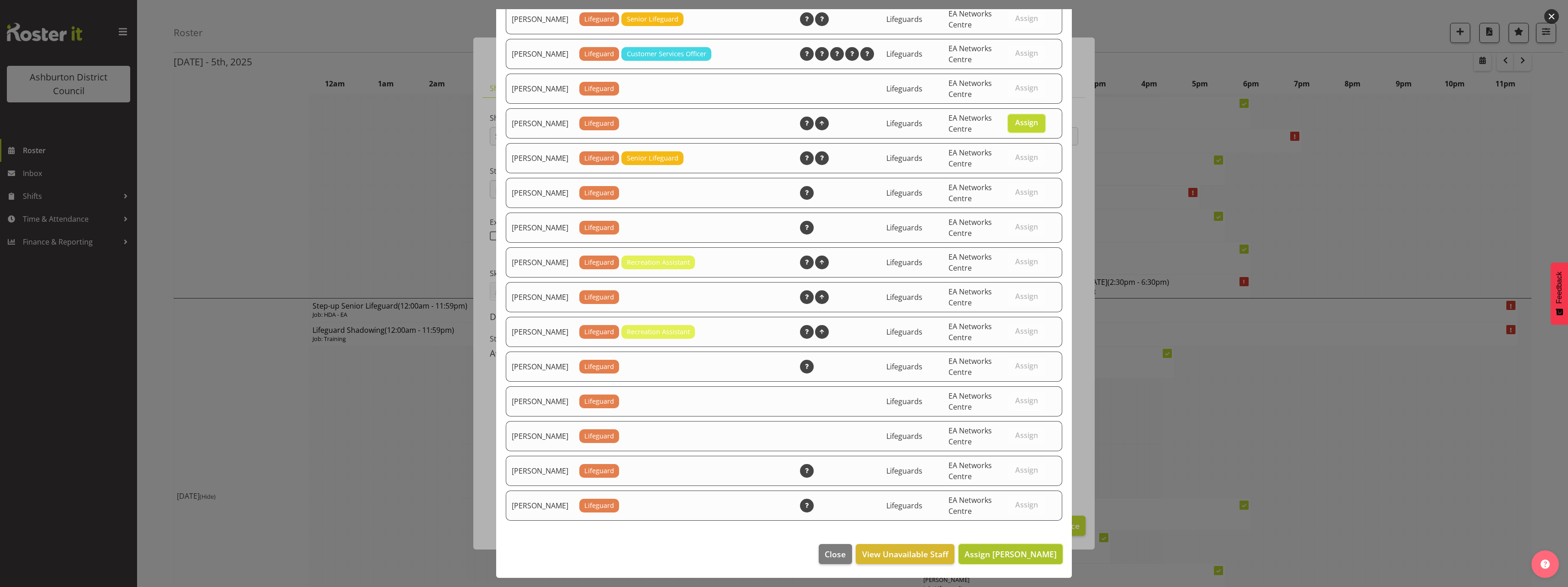
click at [1029, 558] on span "Assign [PERSON_NAME]" at bounding box center [1011, 553] width 93 height 11
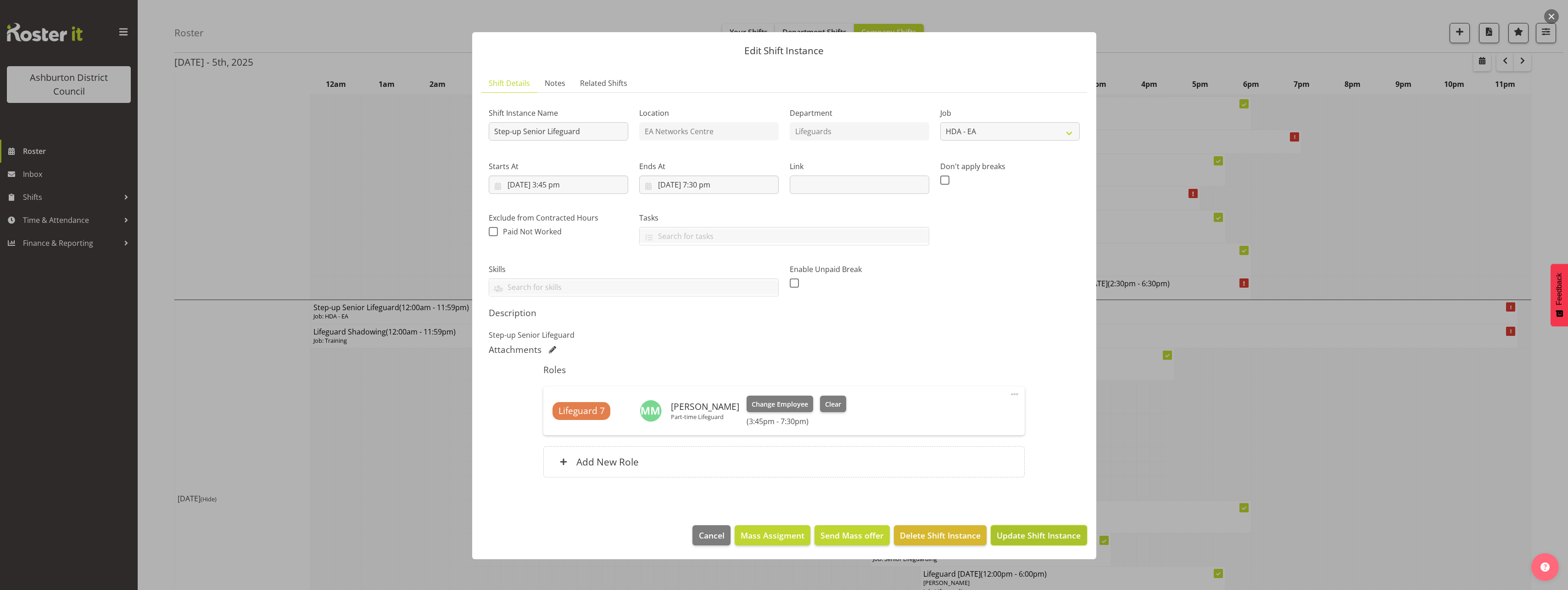
click at [1051, 529] on span "Update Shift Instance" at bounding box center [1039, 534] width 84 height 12
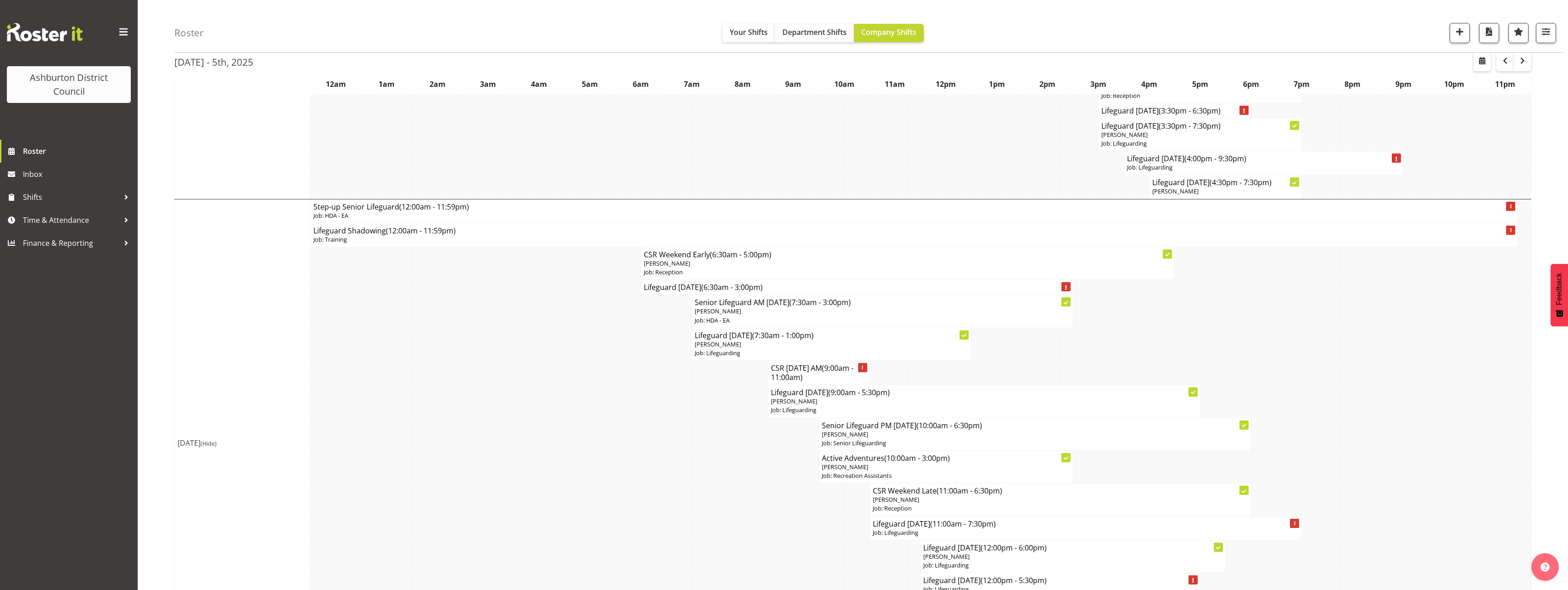
scroll to position [3416, 0]
